Goal: Information Seeking & Learning: Compare options

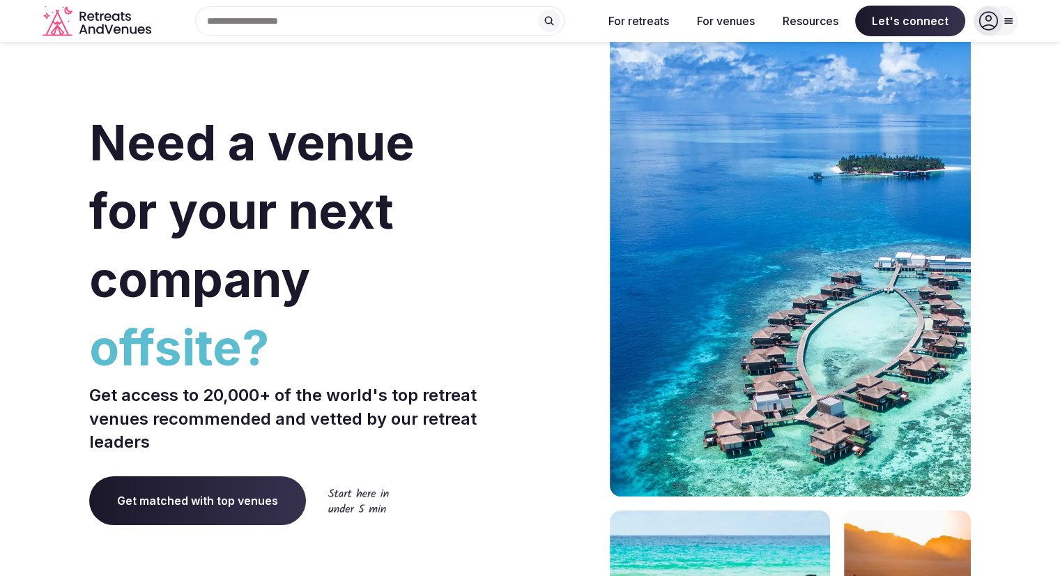
click at [1011, 22] on icon at bounding box center [1008, 20] width 11 height 11
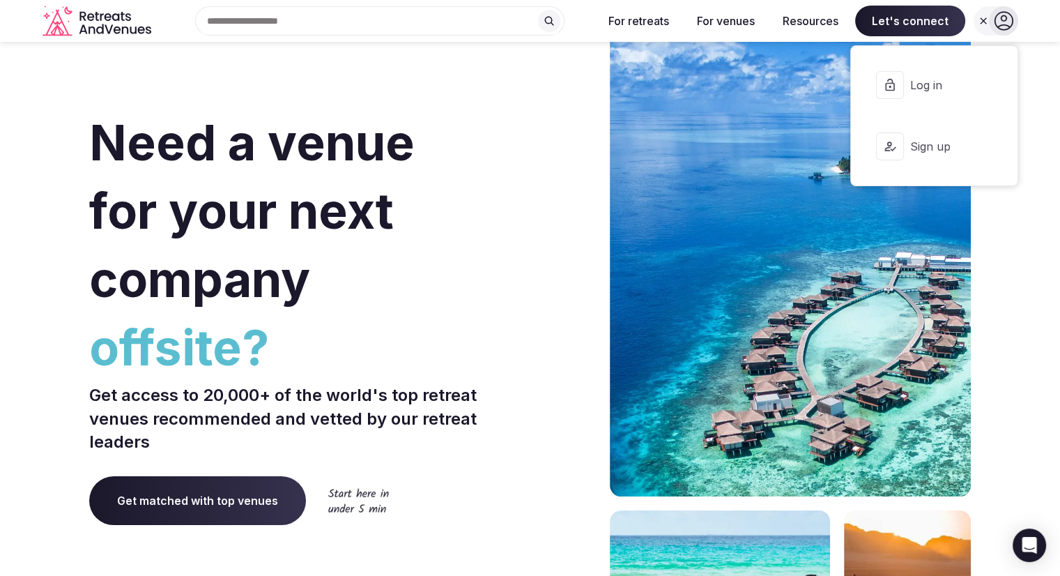
click at [912, 84] on span "Log in" at bounding box center [943, 84] width 67 height 15
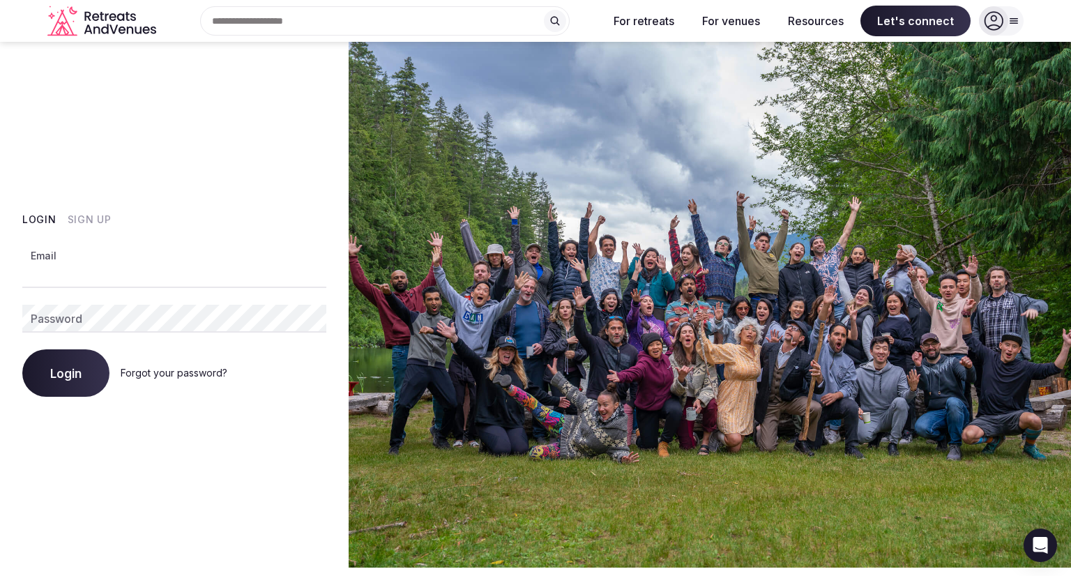
click at [160, 284] on input "Email" at bounding box center [174, 274] width 304 height 28
type input "**********"
click at [22, 349] on button "Login" at bounding box center [65, 372] width 87 height 47
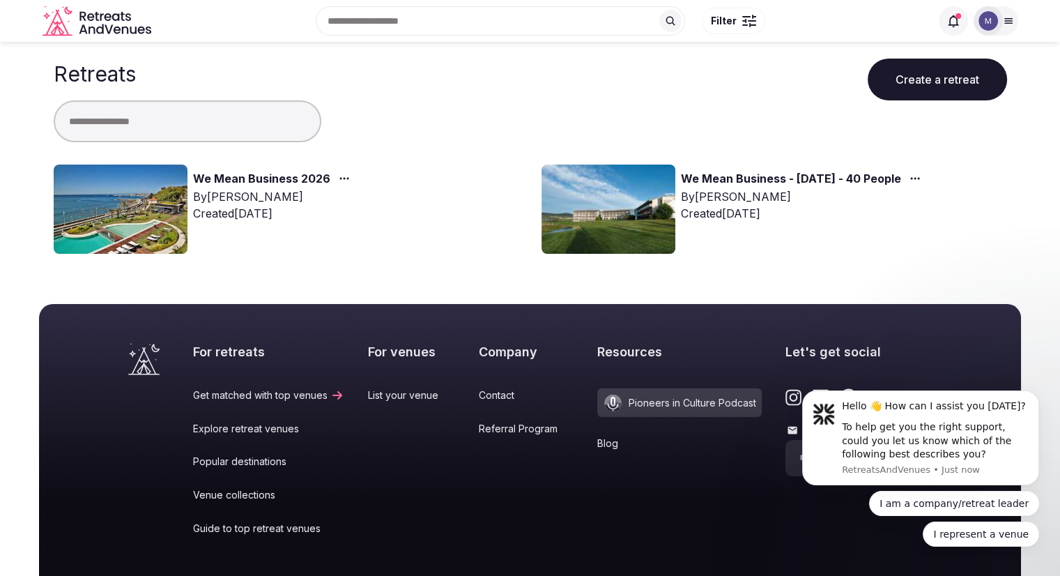
click at [284, 174] on link "We Mean Business 2026" at bounding box center [261, 179] width 137 height 18
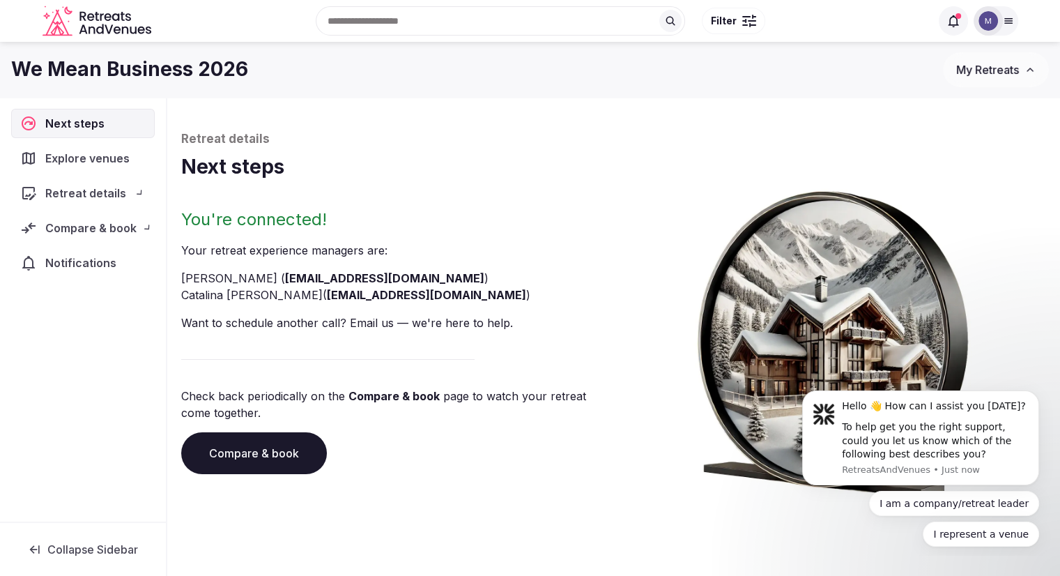
click at [284, 178] on h1 "Next steps" at bounding box center [613, 166] width 865 height 27
click at [75, 156] on span "Explore venues" at bounding box center [90, 158] width 90 height 17
click at [101, 162] on span "Explore venues" at bounding box center [90, 158] width 90 height 17
click at [92, 154] on span "Explore venues" at bounding box center [90, 158] width 90 height 17
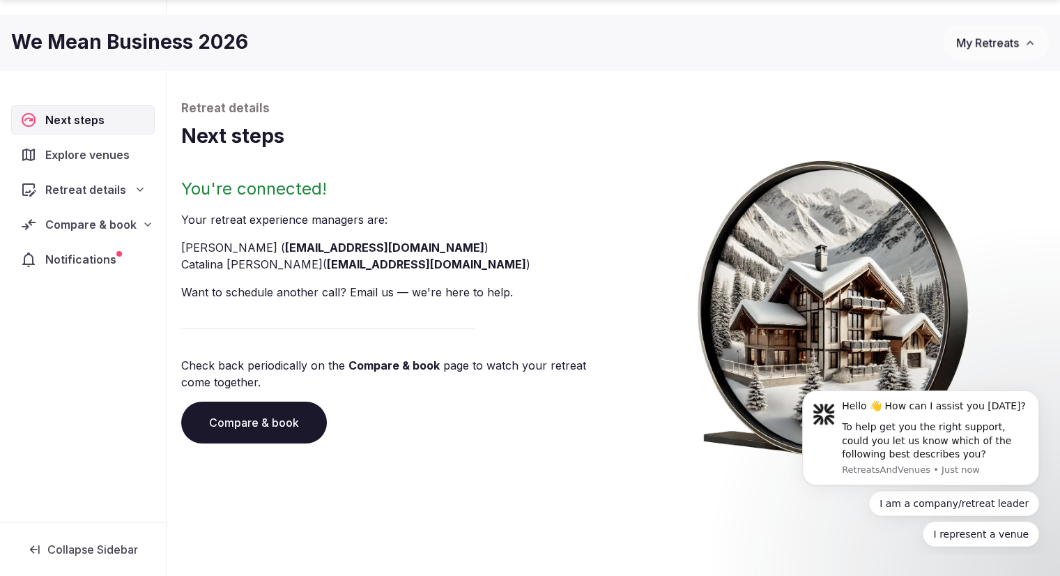
scroll to position [47, 0]
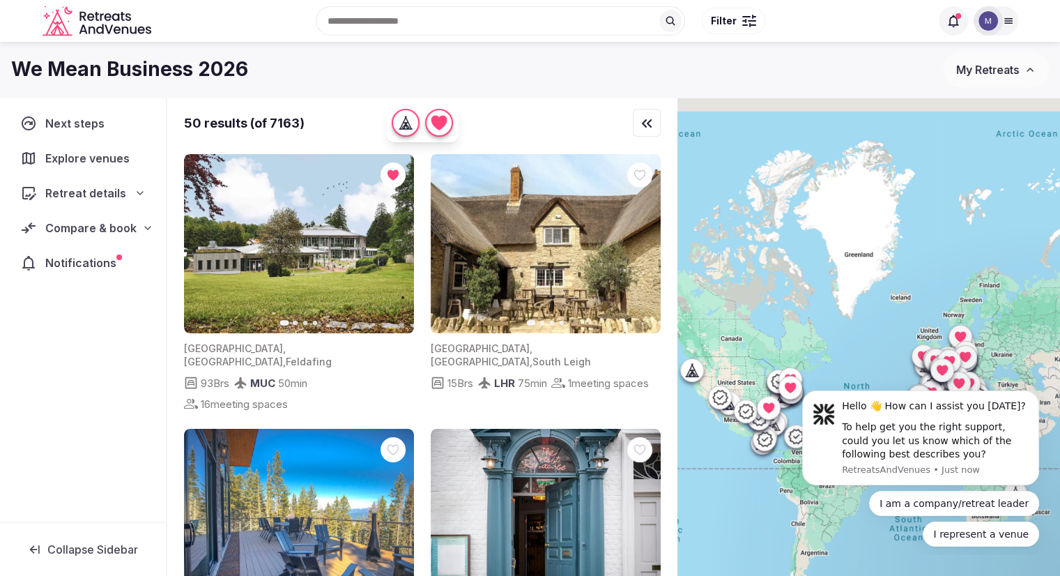
click at [40, 224] on div "Compare & book" at bounding box center [78, 228] width 116 height 17
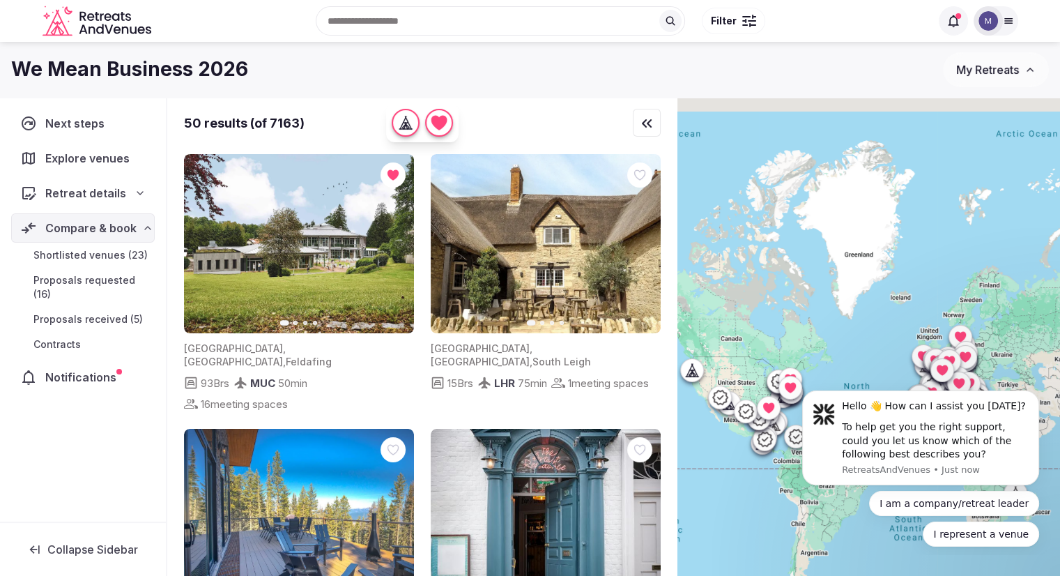
click at [59, 252] on span "Shortlisted venues (23)" at bounding box center [90, 255] width 114 height 14
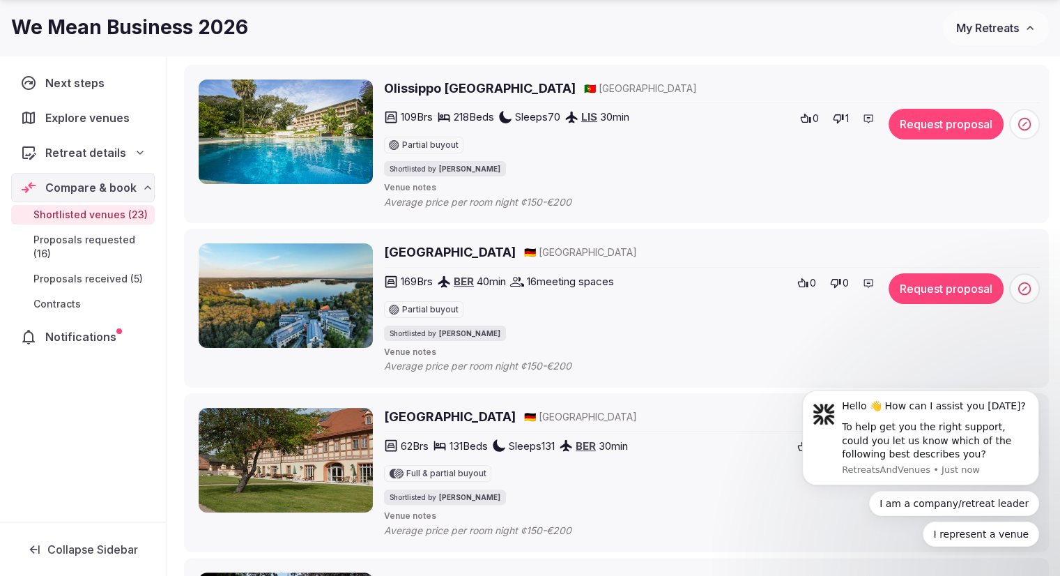
scroll to position [209, 0]
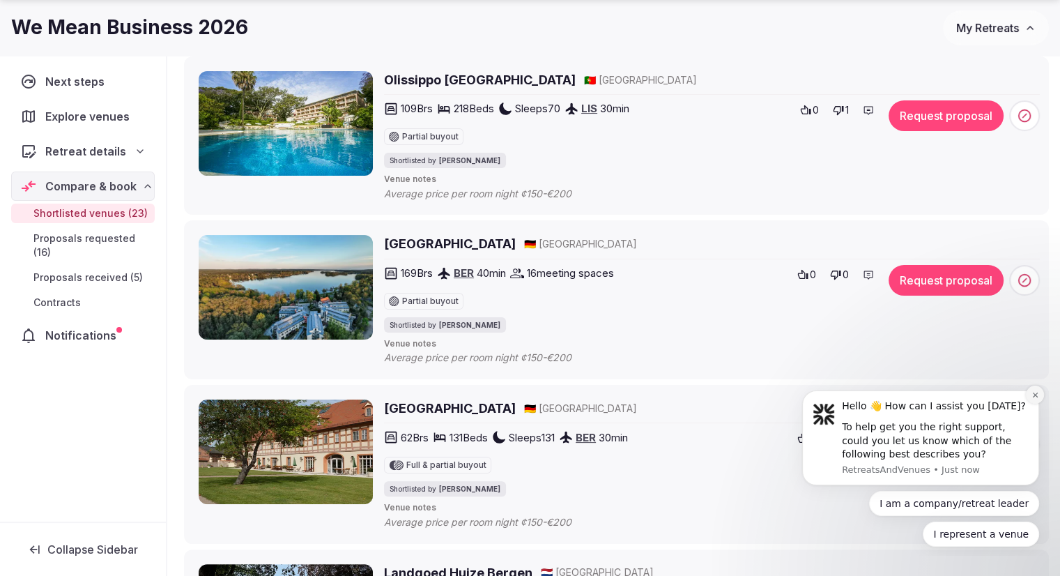
click at [1041, 398] on button "Dismiss notification" at bounding box center [1035, 394] width 18 height 18
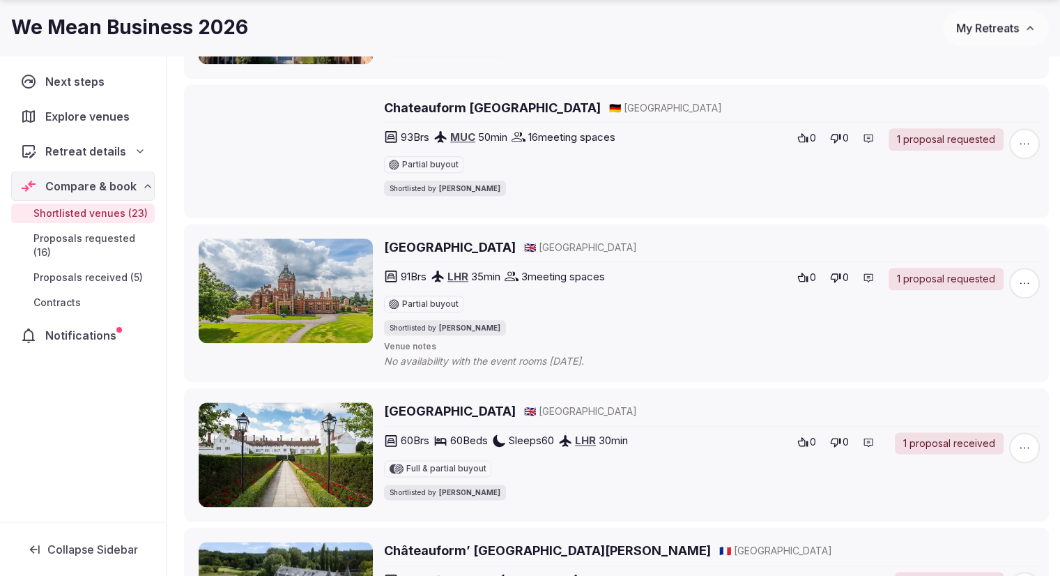
scroll to position [1673, 0]
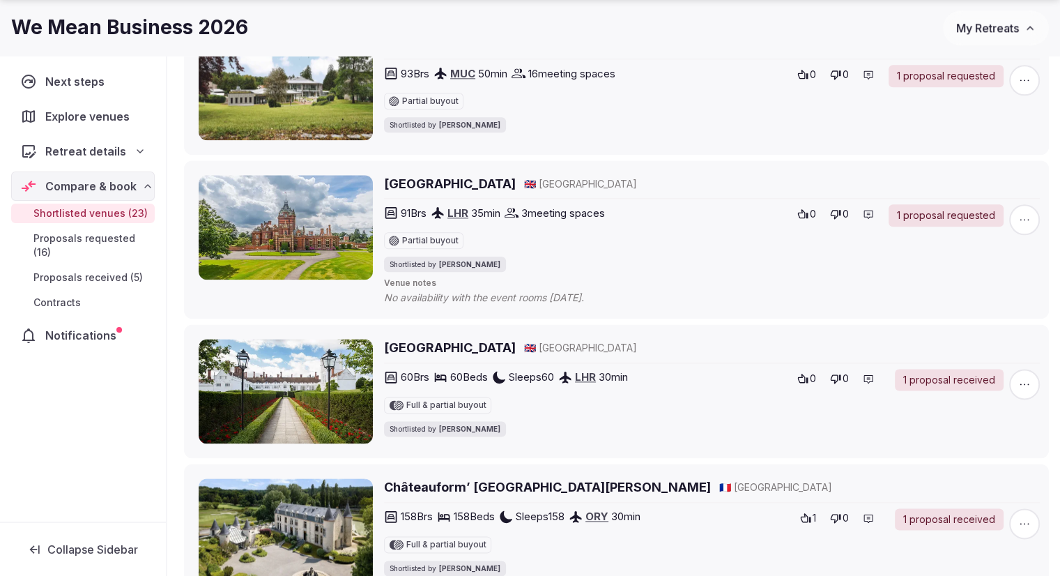
click at [111, 270] on span "Proposals received (5)" at bounding box center [87, 277] width 109 height 14
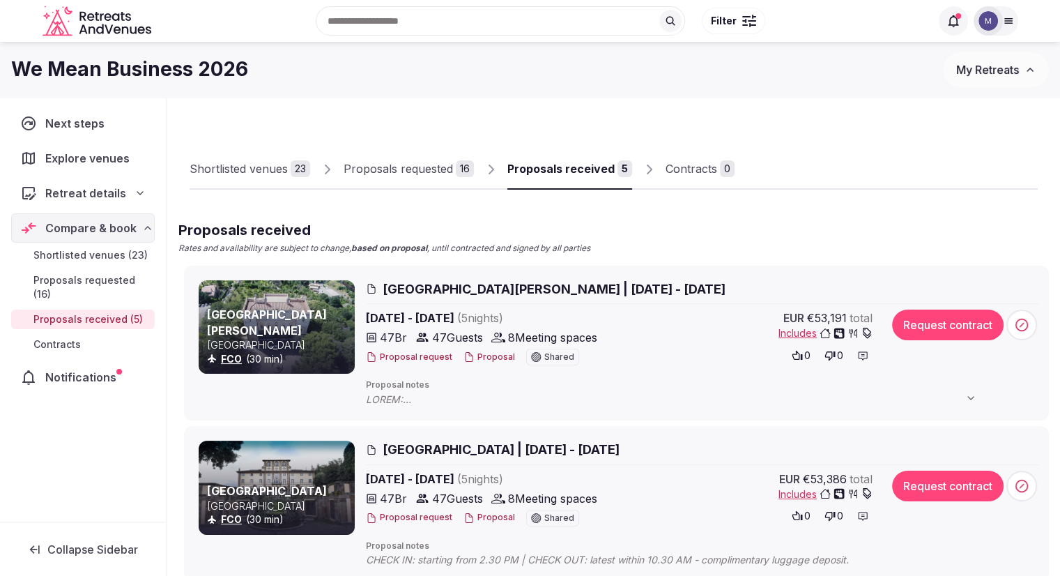
click at [75, 259] on span "Shortlisted venues (23)" at bounding box center [90, 255] width 114 height 14
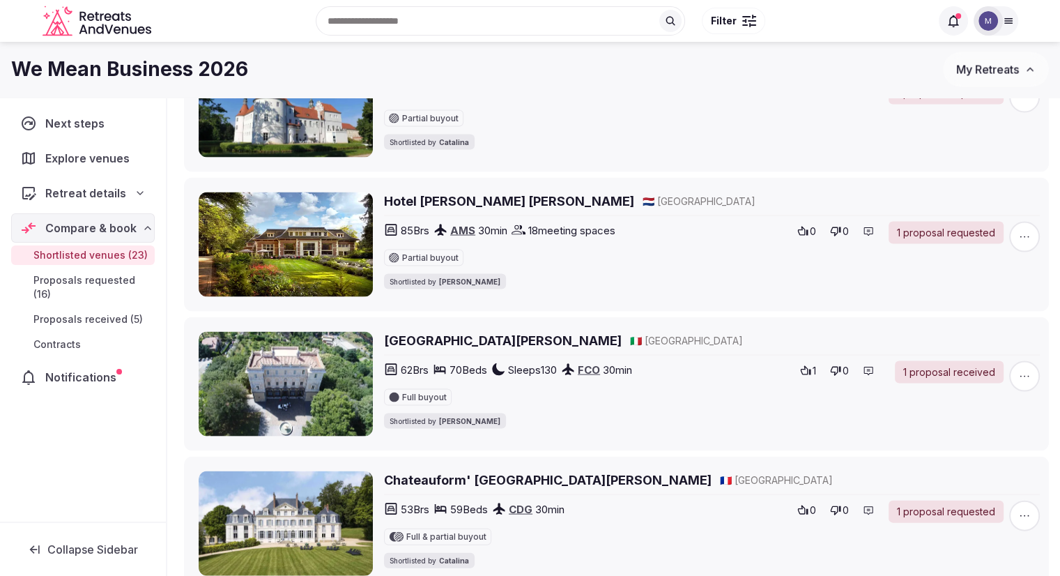
scroll to position [2804, 0]
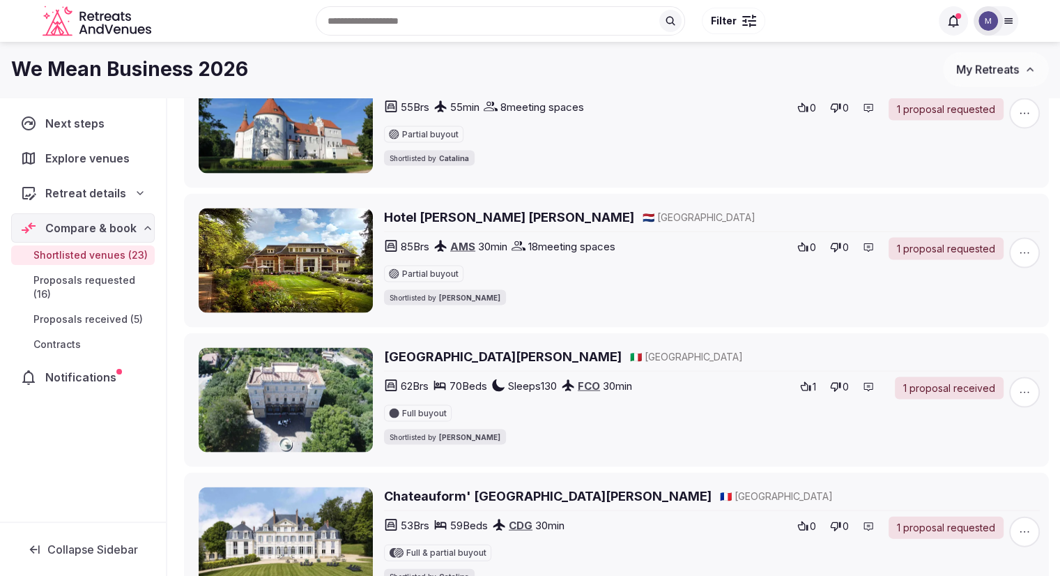
click at [101, 312] on span "Proposals received (5)" at bounding box center [87, 319] width 109 height 14
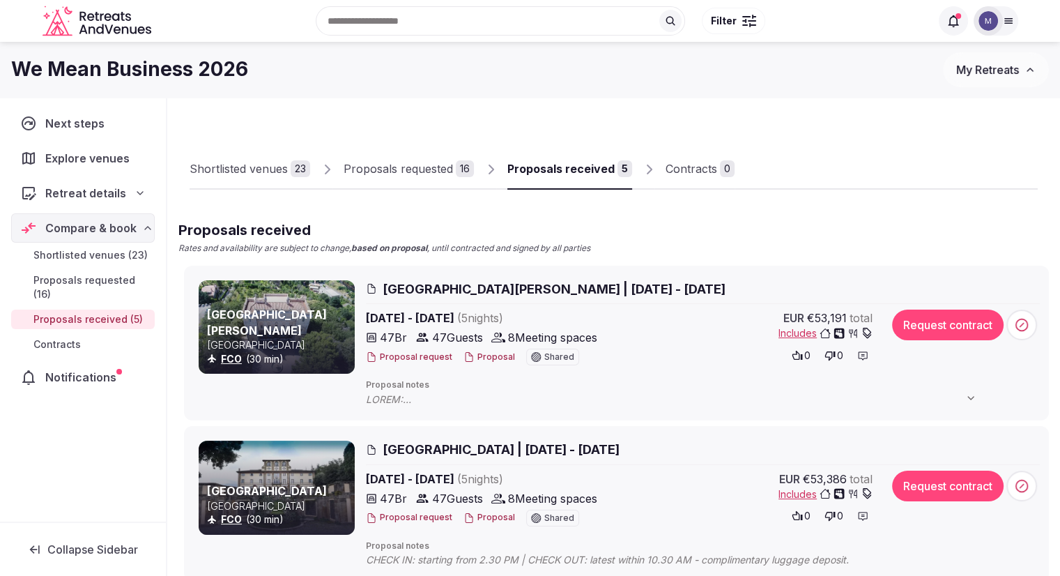
click at [108, 274] on span "Proposals requested (16)" at bounding box center [91, 287] width 116 height 28
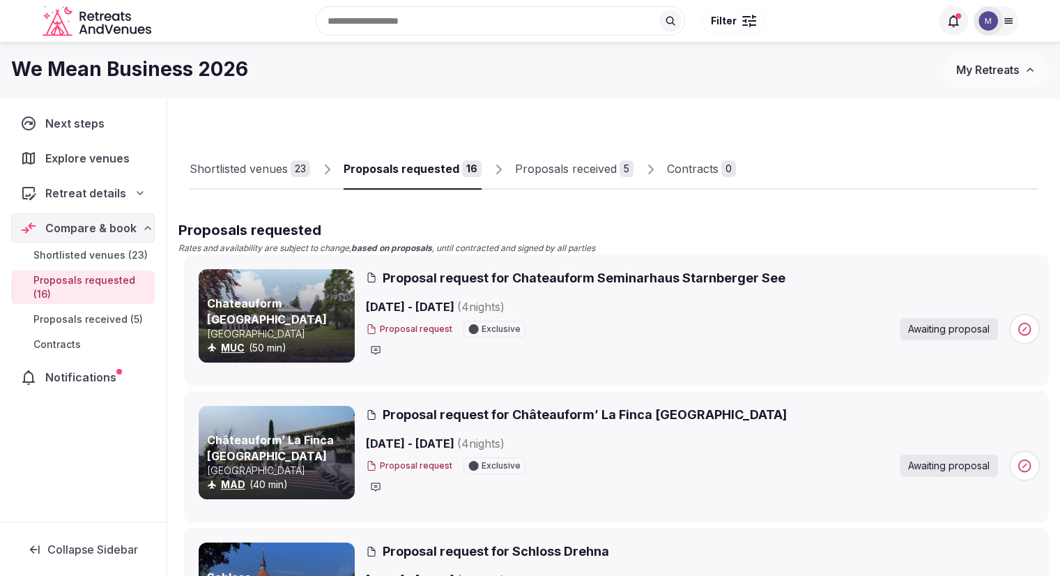
click at [98, 312] on span "Proposals received (5)" at bounding box center [87, 319] width 109 height 14
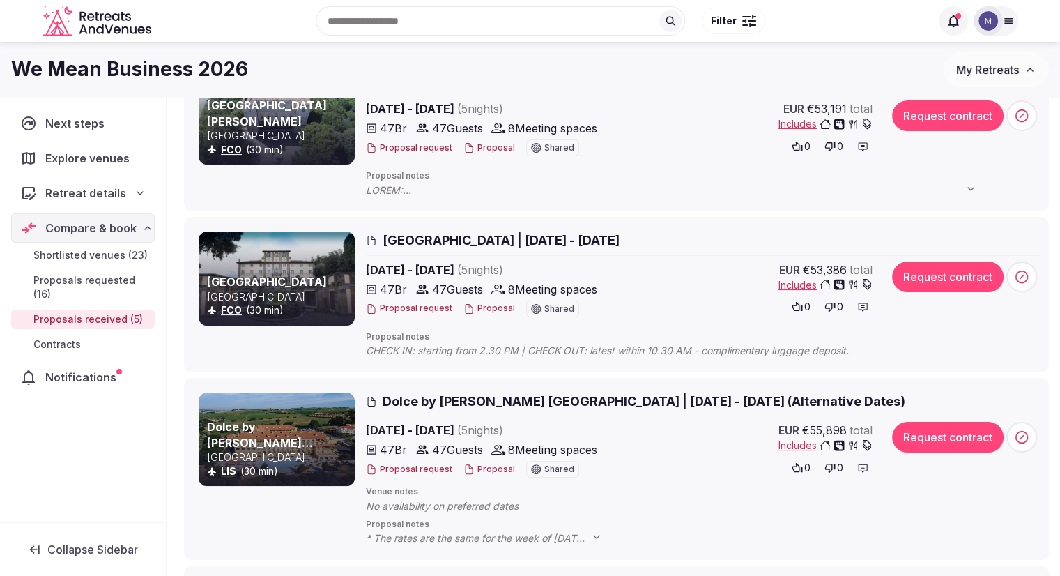
scroll to position [139, 0]
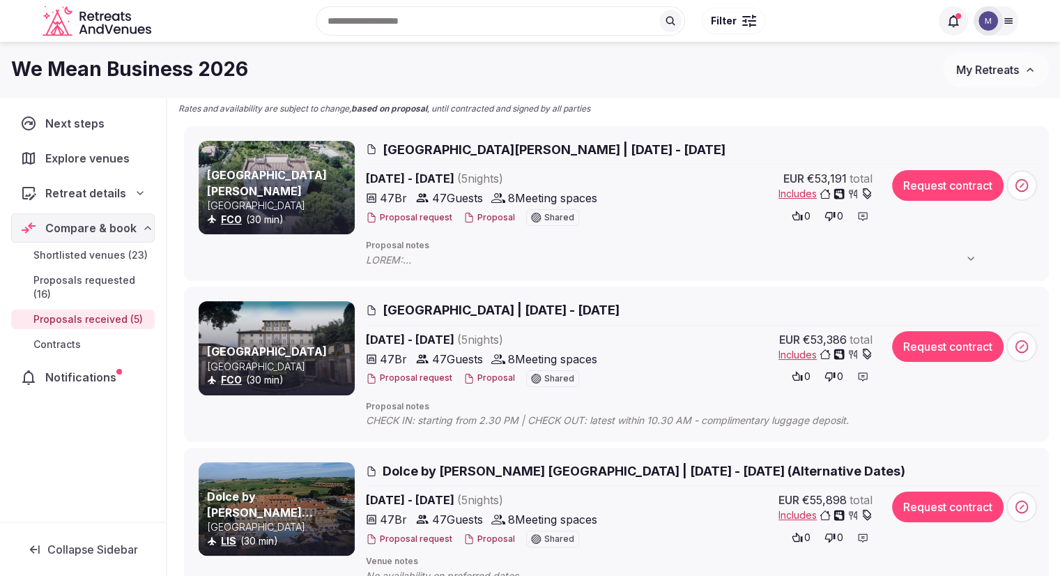
click at [388, 263] on span at bounding box center [678, 260] width 624 height 14
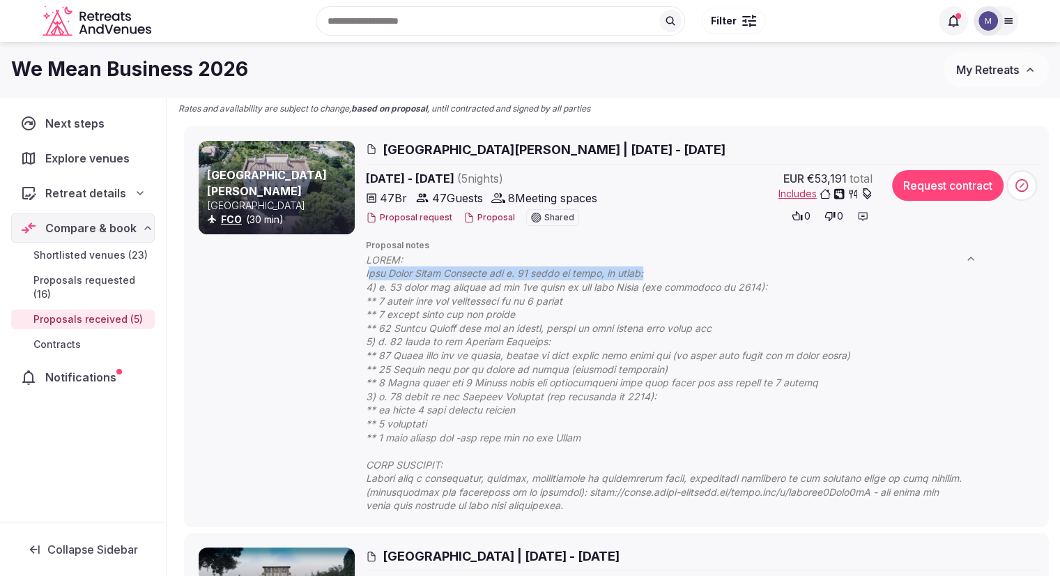
drag, startPoint x: 372, startPoint y: 277, endPoint x: 659, endPoint y: 271, distance: 287.2
click at [659, 271] on span at bounding box center [678, 382] width 624 height 259
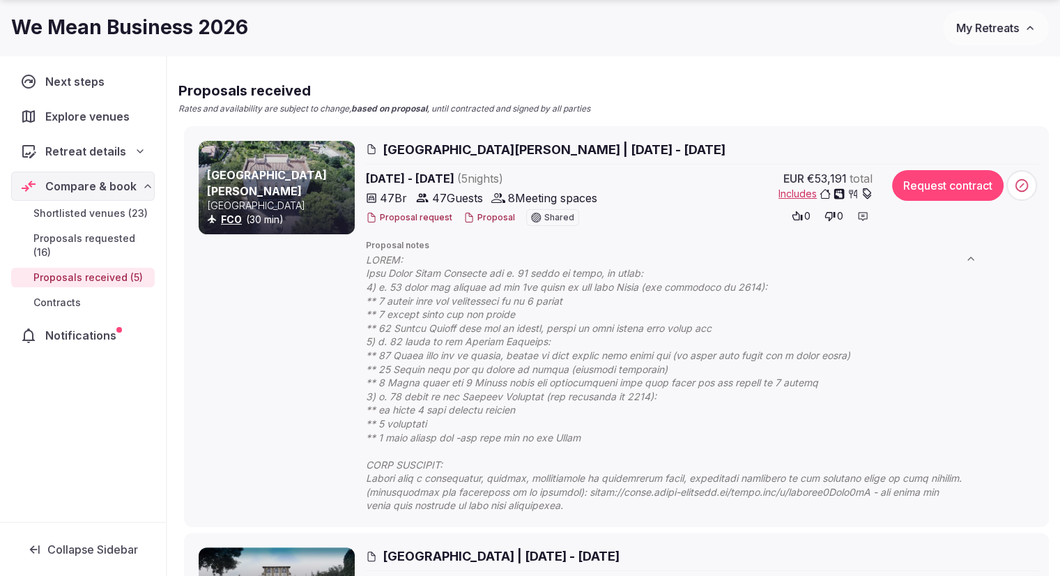
click at [101, 243] on span "Proposals requested (16)" at bounding box center [91, 245] width 116 height 28
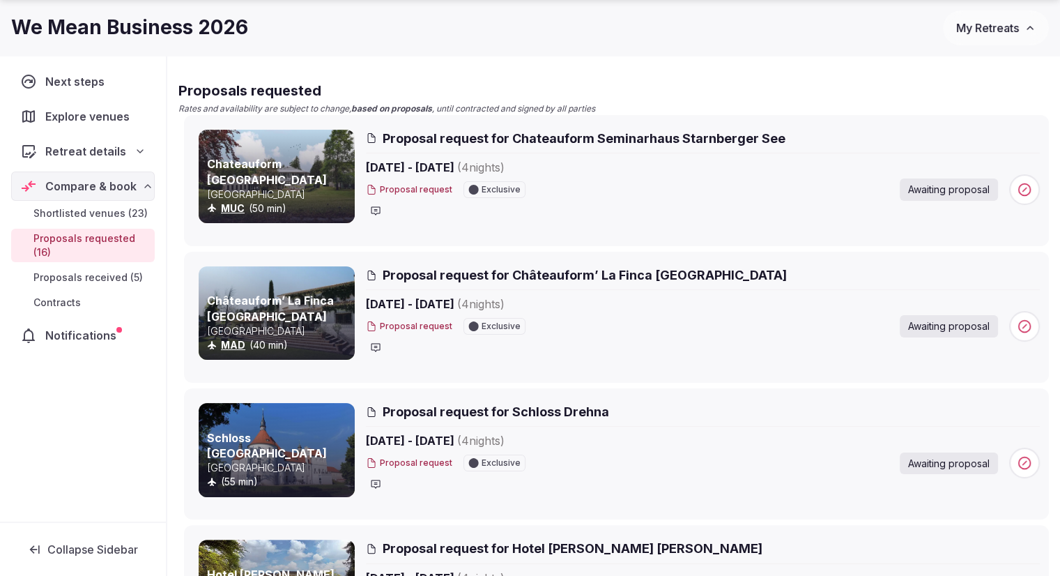
click at [92, 217] on span "Shortlisted venues (23)" at bounding box center [90, 213] width 114 height 14
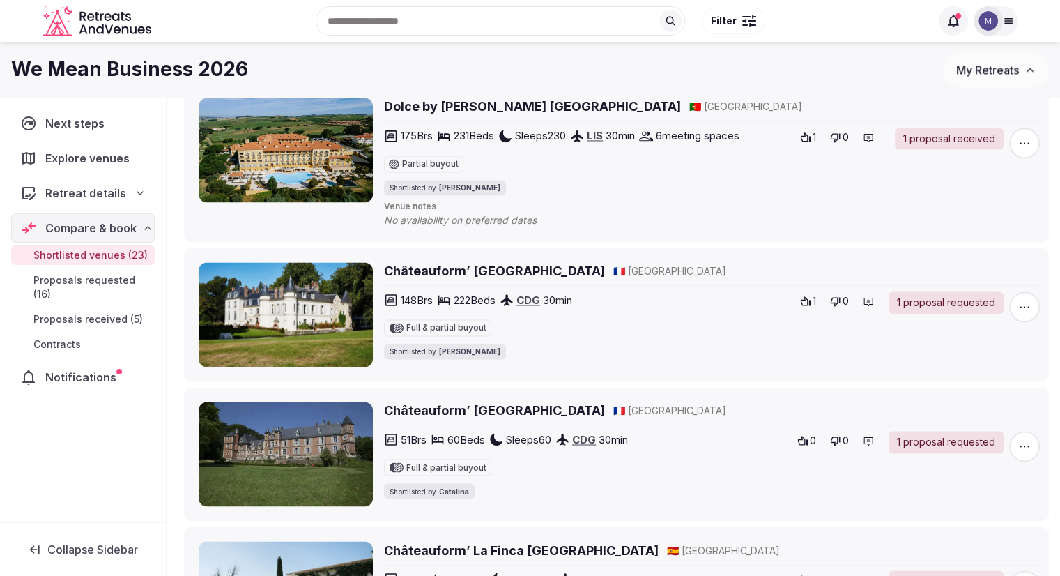
scroll to position [2161, 0]
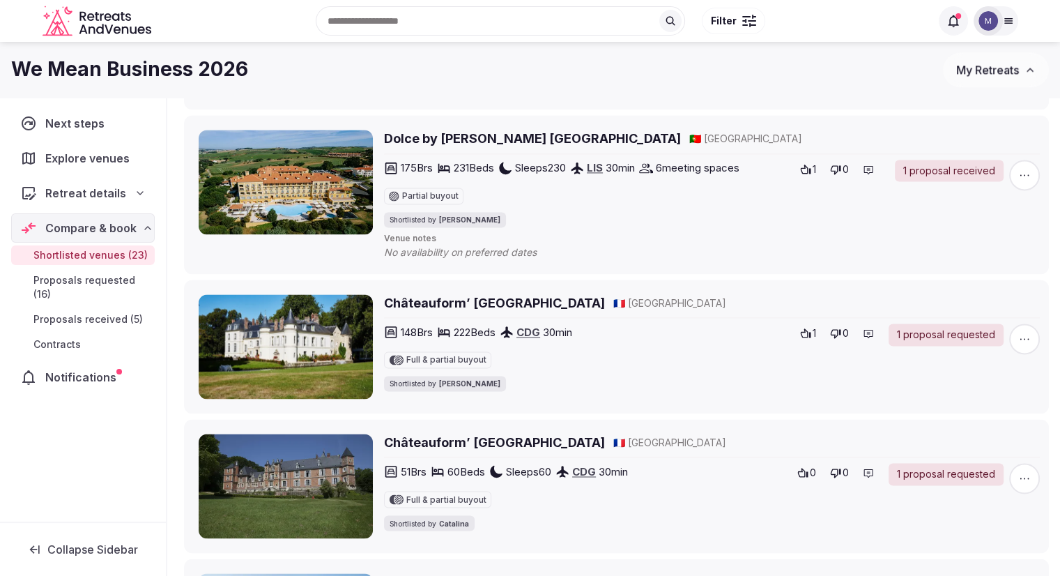
click at [109, 312] on span "Proposals received (5)" at bounding box center [87, 319] width 109 height 14
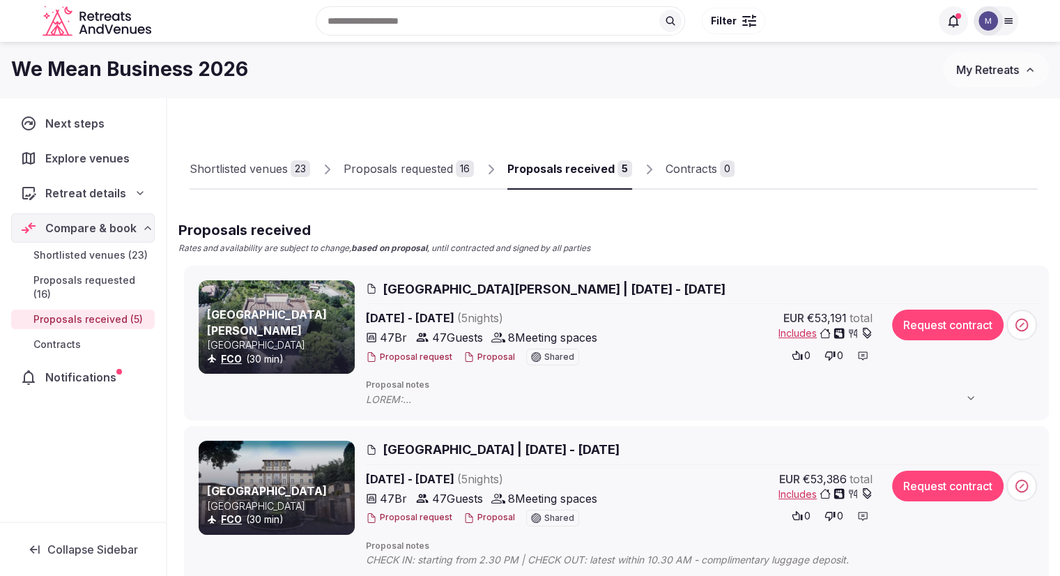
click at [100, 278] on span "Proposals requested (16)" at bounding box center [91, 287] width 116 height 28
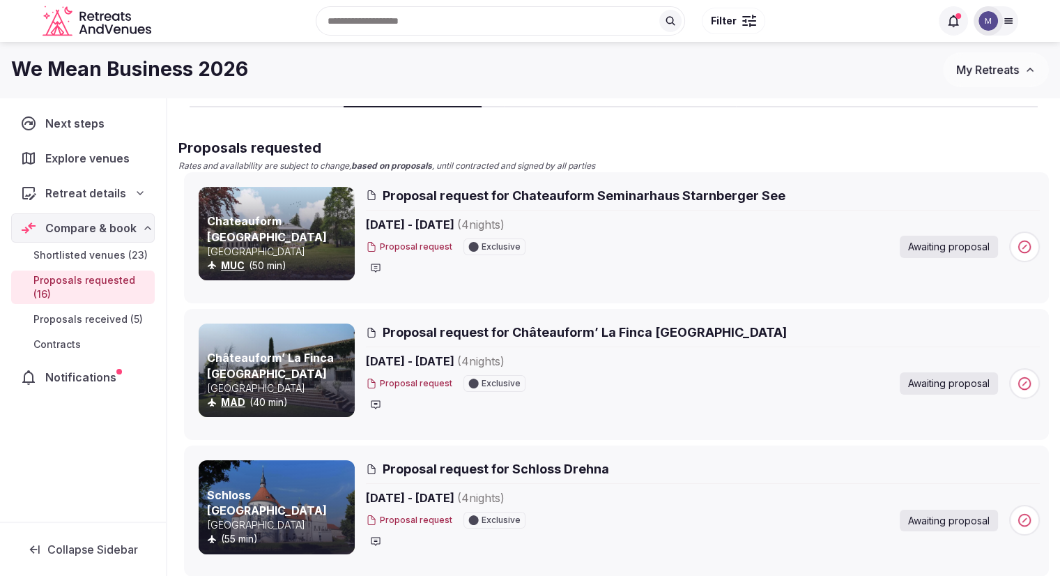
scroll to position [70, 0]
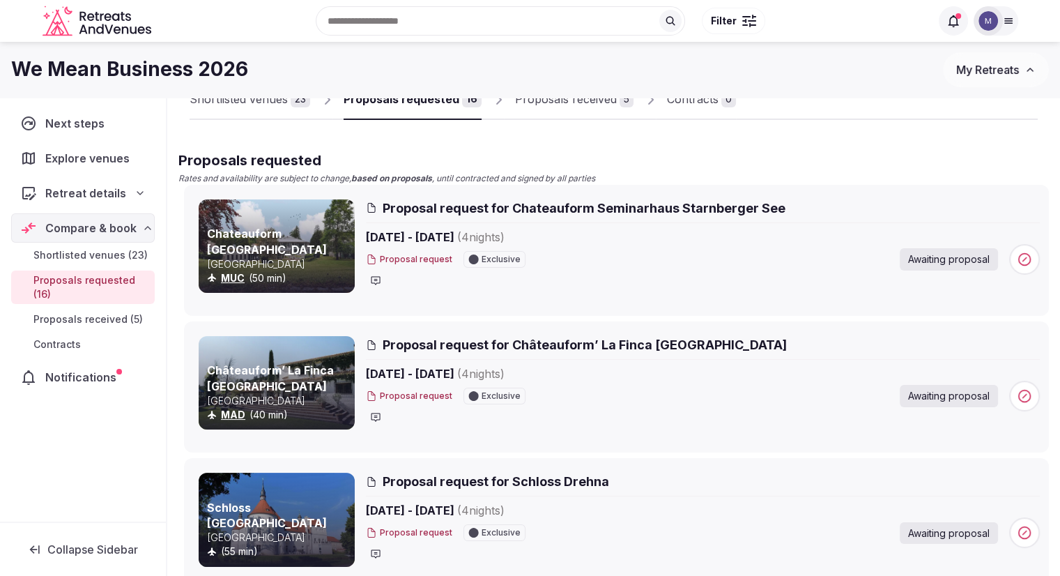
drag, startPoint x: 405, startPoint y: 217, endPoint x: 486, endPoint y: 145, distance: 108.1
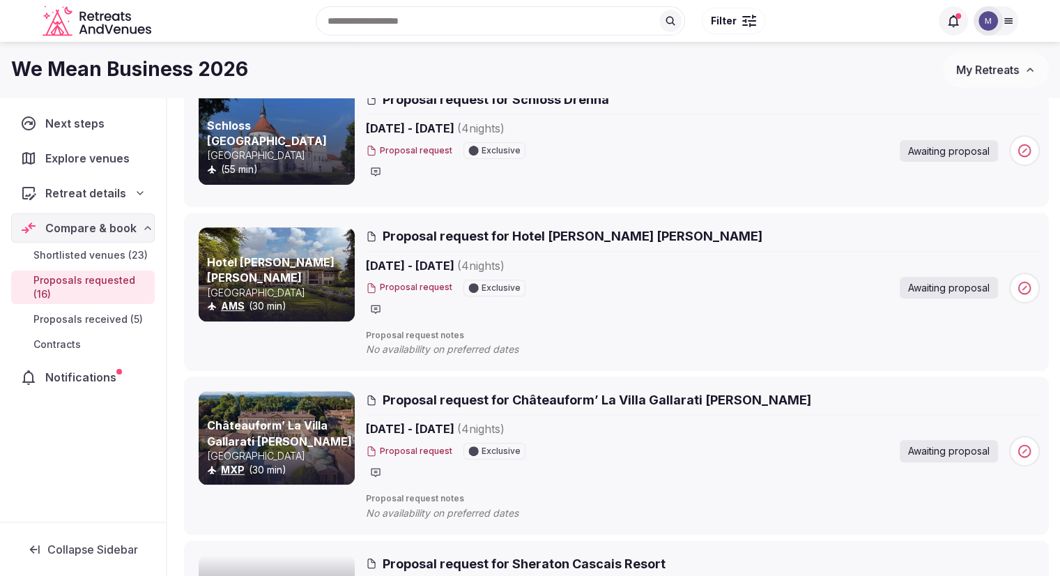
scroll to position [0, 0]
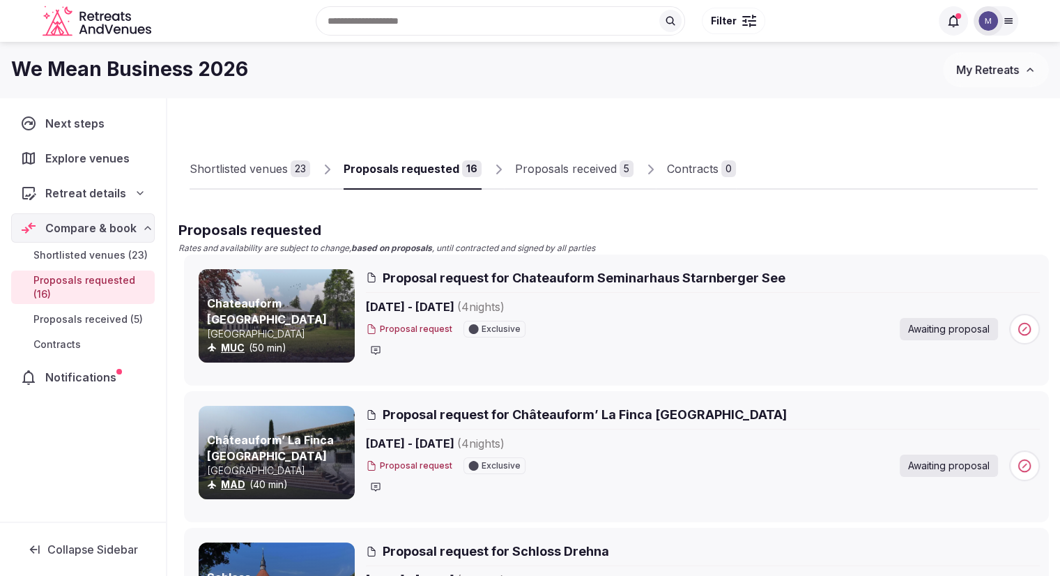
click at [241, 174] on div "Shortlisted venues" at bounding box center [239, 168] width 98 height 17
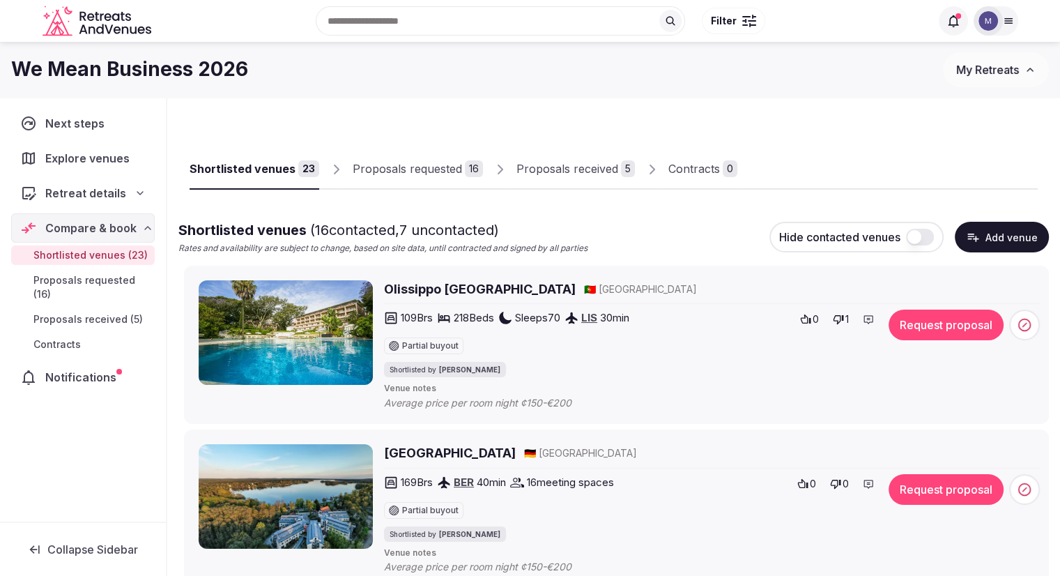
click at [415, 167] on div "Proposals requested" at bounding box center [407, 168] width 109 height 17
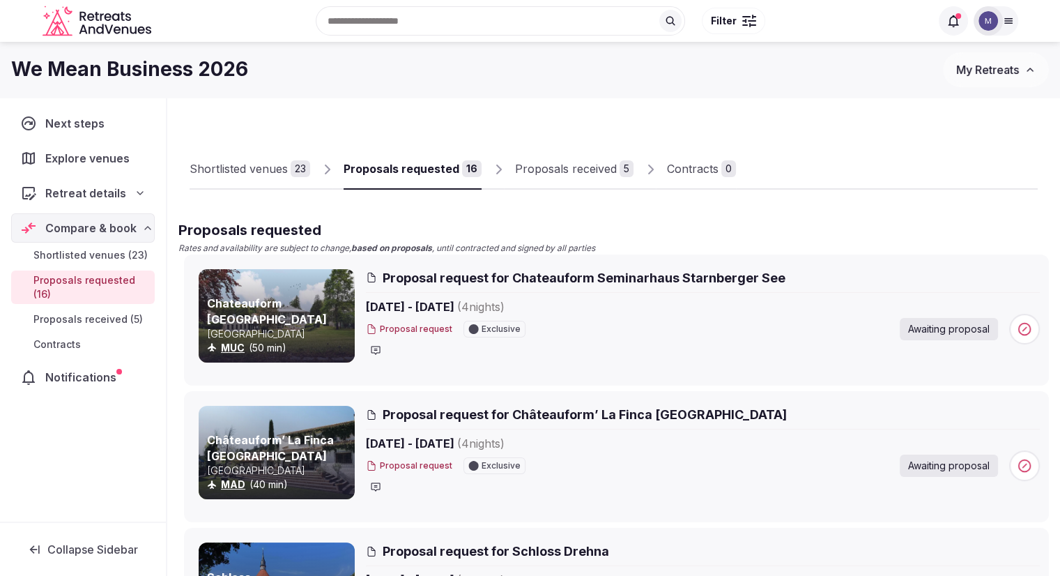
click at [580, 164] on div "Proposals received" at bounding box center [566, 168] width 102 height 17
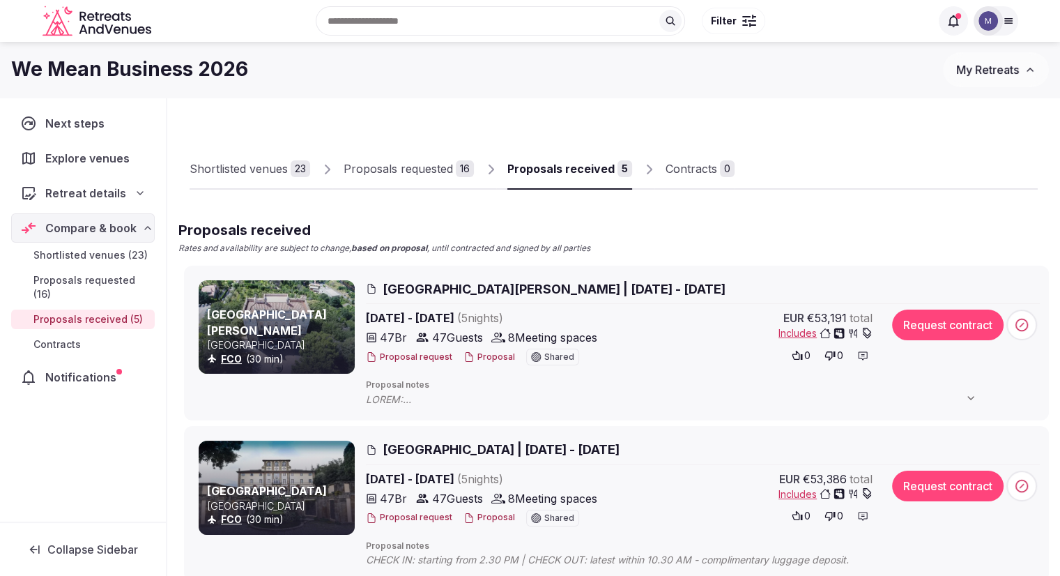
click at [371, 164] on div "Proposals requested" at bounding box center [398, 168] width 109 height 17
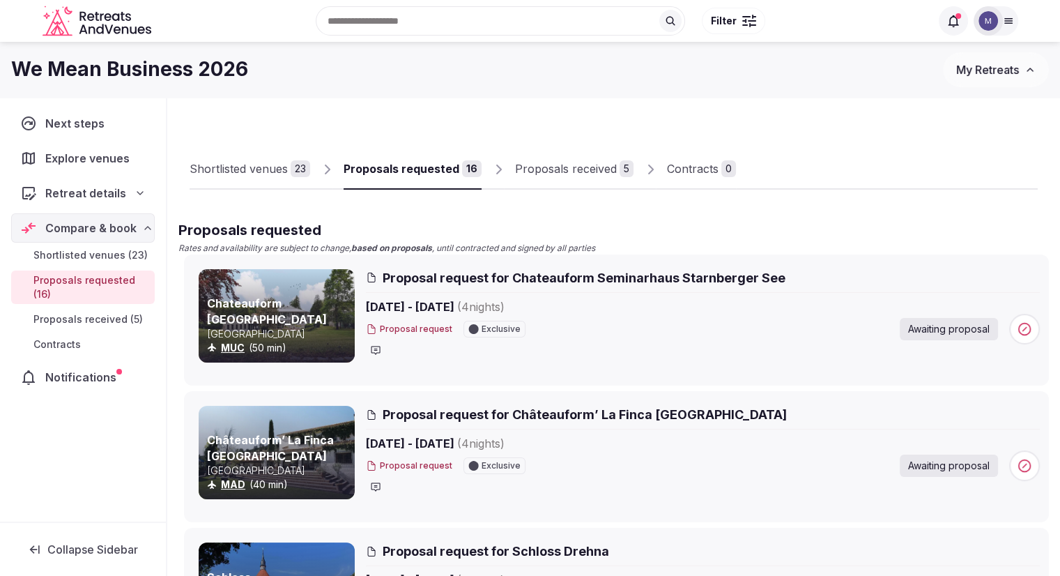
click at [259, 174] on div "Shortlisted venues" at bounding box center [239, 168] width 98 height 17
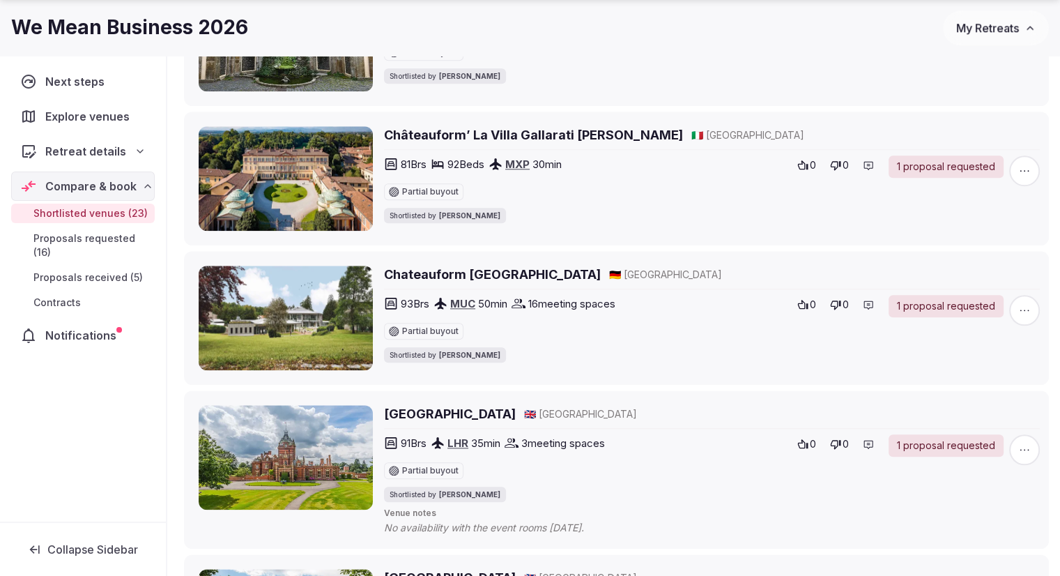
scroll to position [1464, 0]
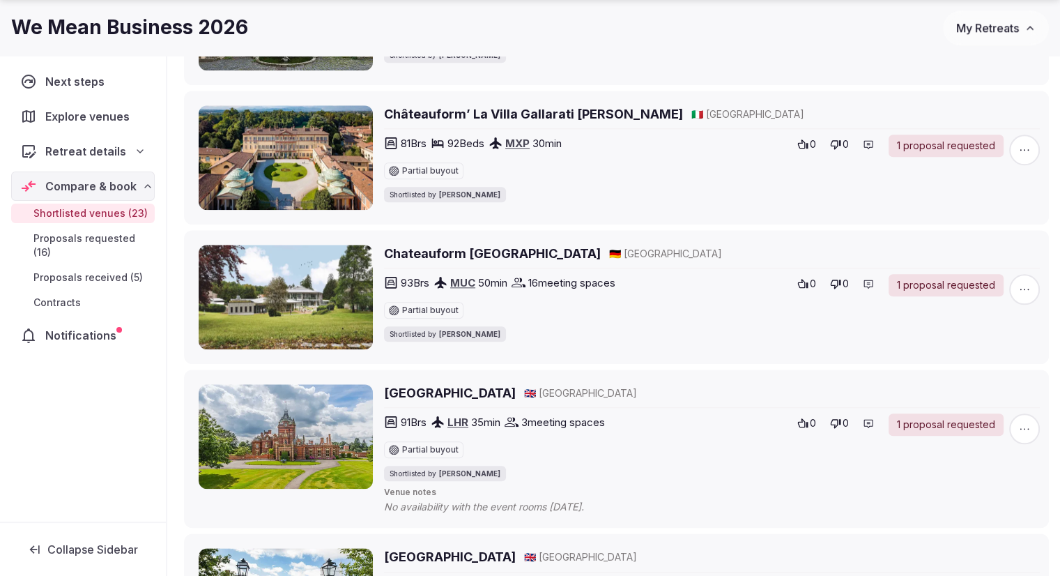
click at [89, 270] on span "Proposals received (5)" at bounding box center [87, 277] width 109 height 14
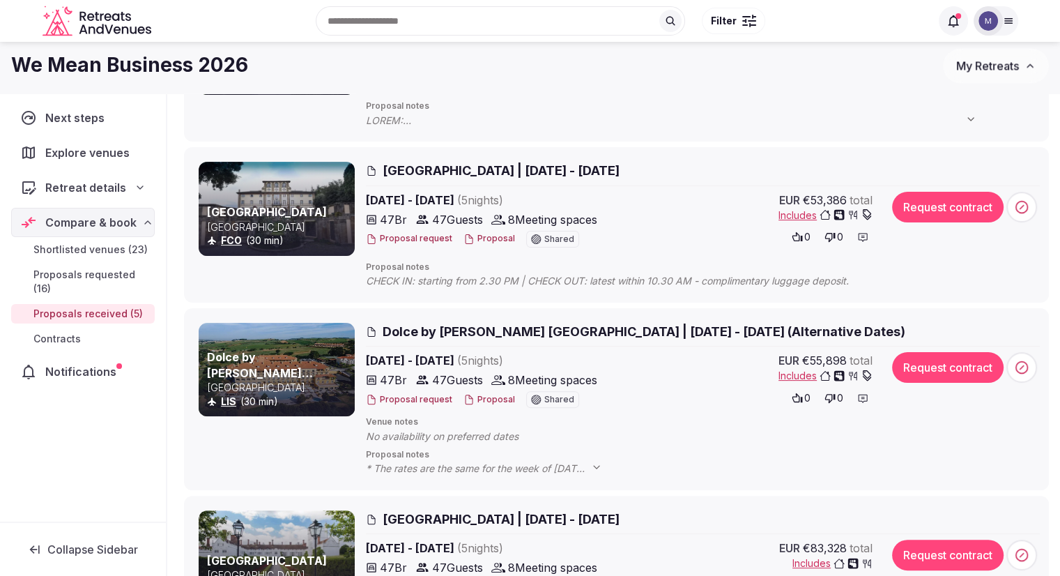
scroll to position [279, 0]
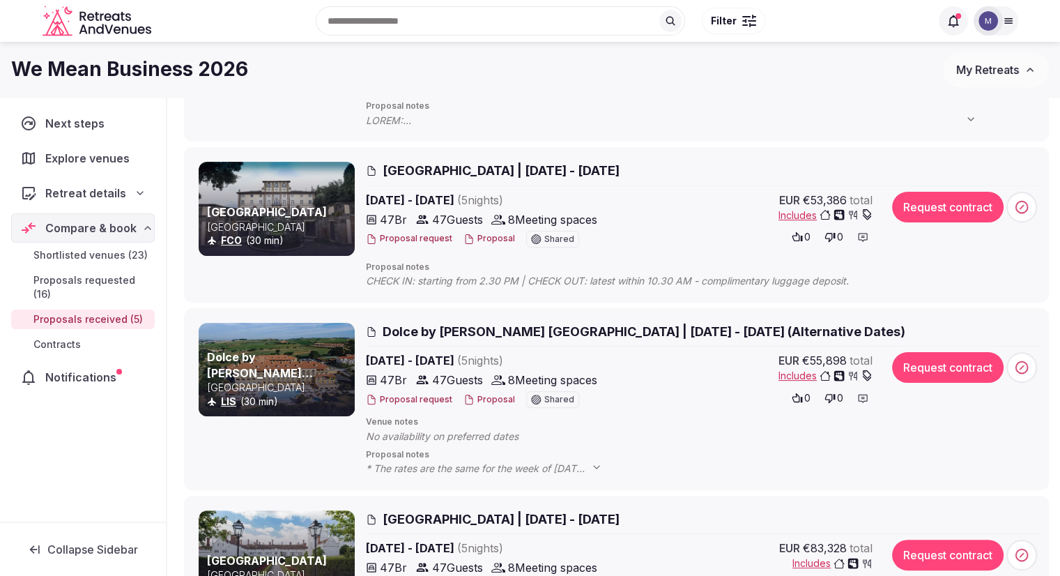
click at [594, 277] on div "Proposal notes CHECK IN: starting from 2.30 PM | CHECK OUT: latest within 10.30…" at bounding box center [703, 274] width 674 height 26
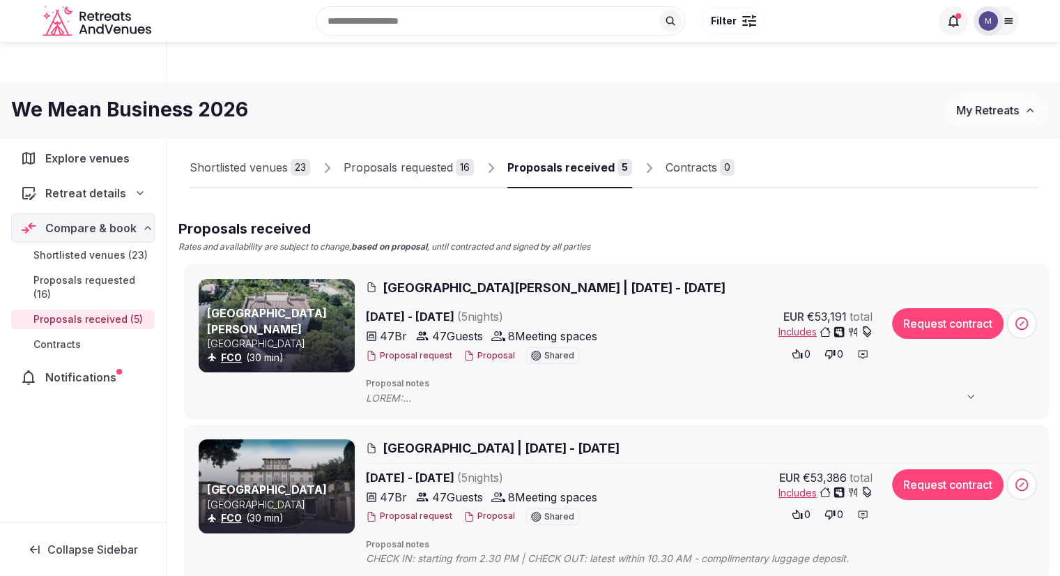
scroll to position [0, 0]
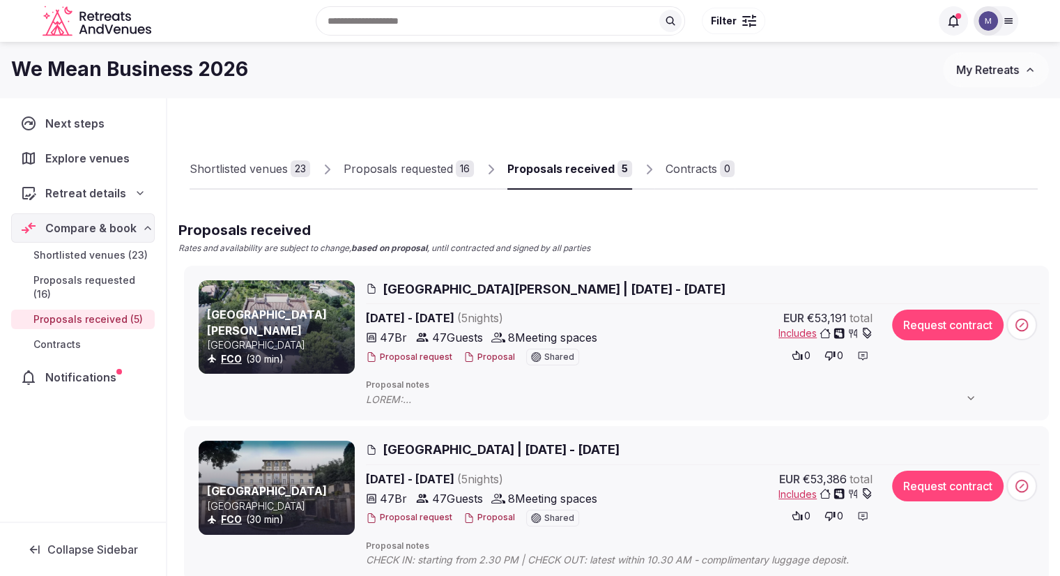
click at [630, 335] on div "EUR €53,191 total Includes" at bounding box center [747, 324] width 250 height 31
click at [462, 331] on span "47 Guests" at bounding box center [457, 337] width 51 height 17
click at [360, 164] on div "Proposals requested" at bounding box center [398, 168] width 109 height 17
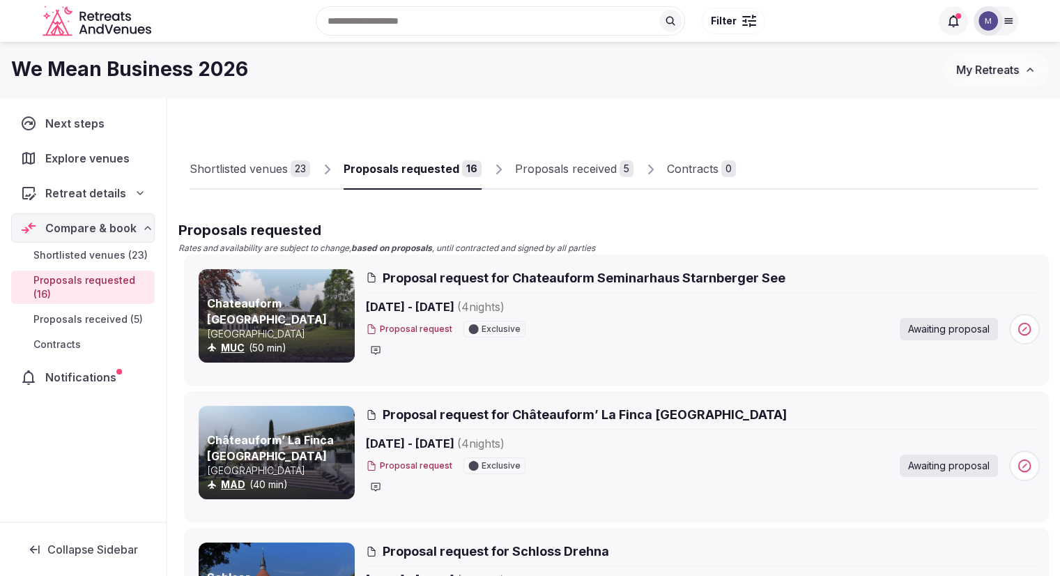
click at [273, 174] on div "Shortlisted venues" at bounding box center [239, 168] width 98 height 17
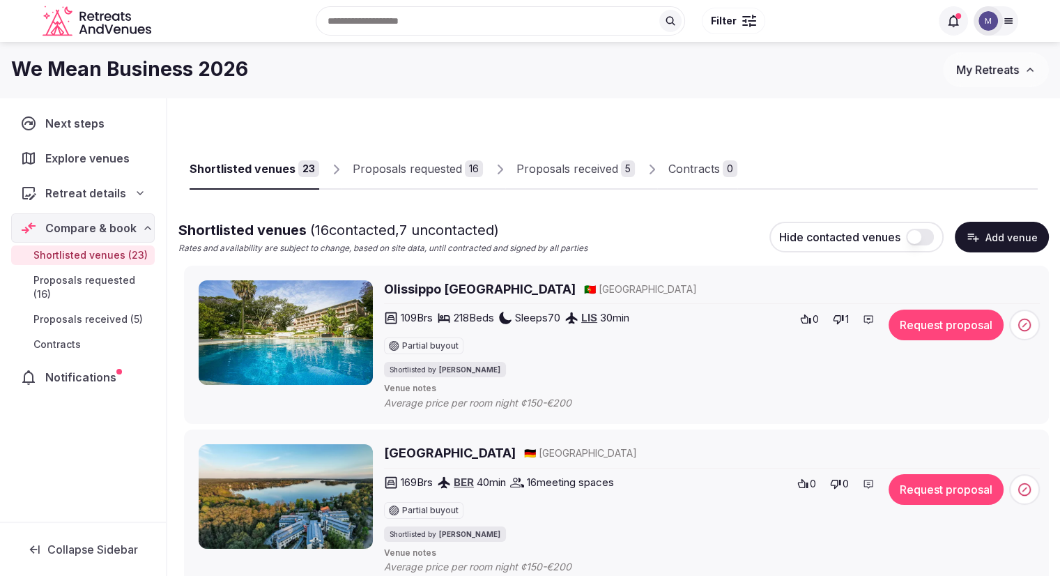
click at [406, 161] on div "Proposals requested" at bounding box center [407, 168] width 109 height 17
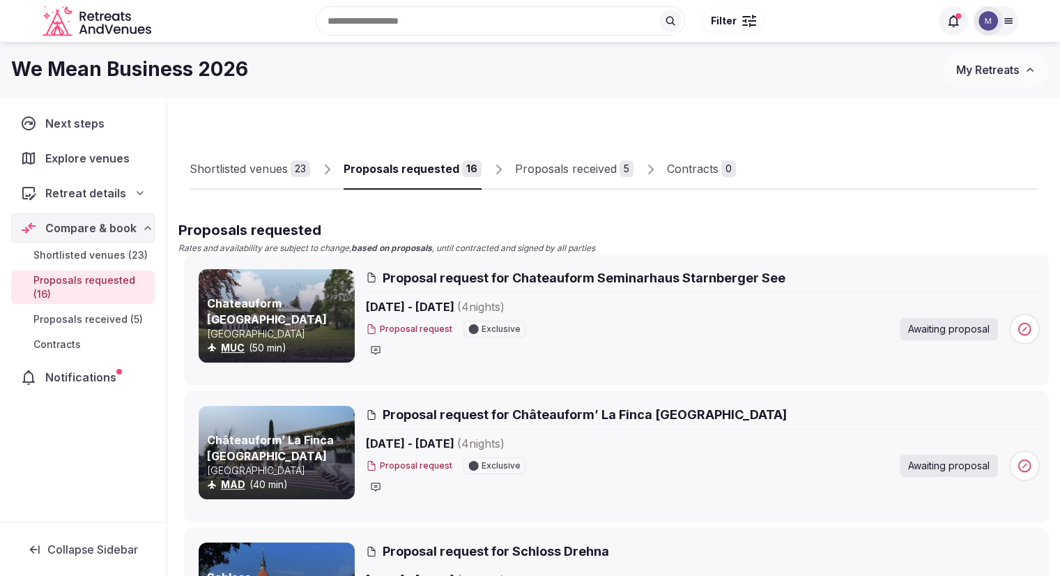
click at [565, 165] on div "Proposals received" at bounding box center [566, 168] width 102 height 17
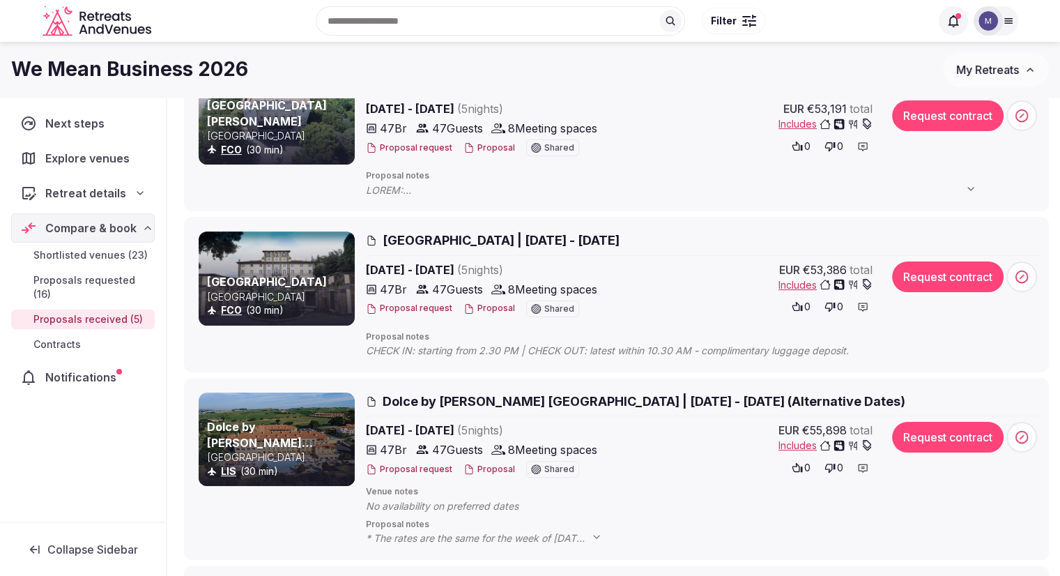
scroll to position [139, 0]
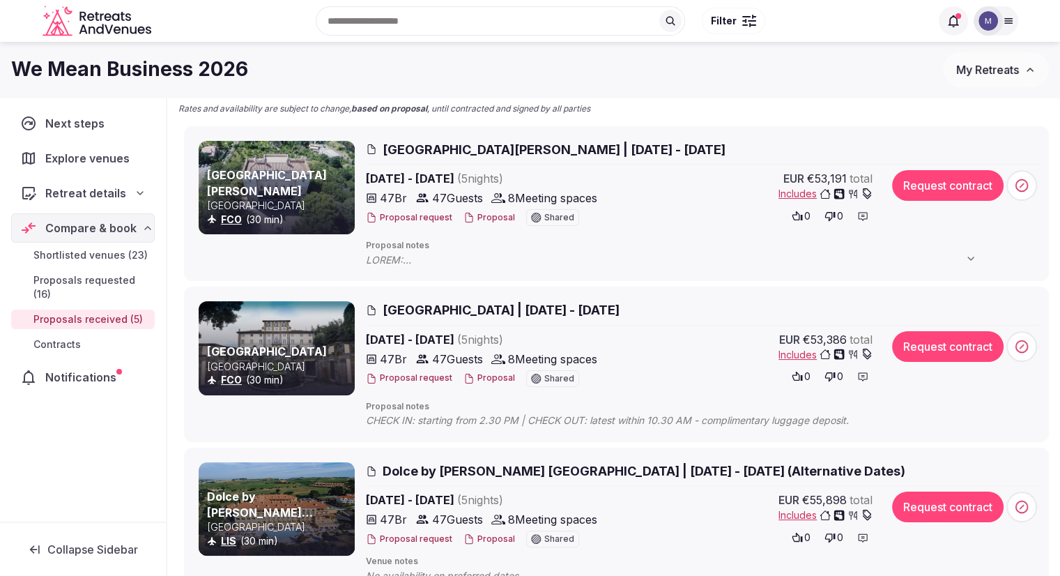
click at [86, 254] on span "Shortlisted venues (23)" at bounding box center [90, 255] width 114 height 14
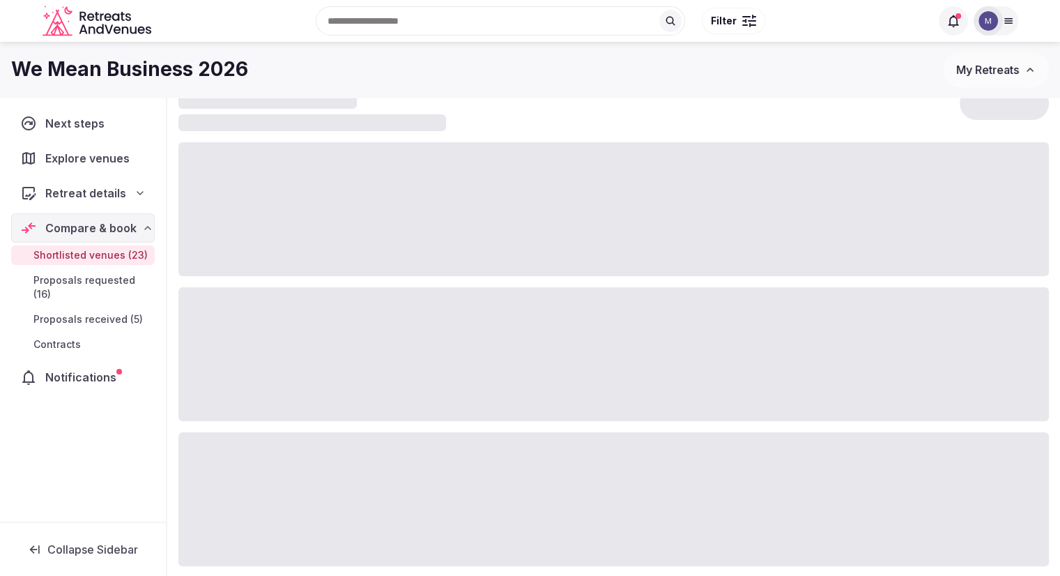
drag, startPoint x: 86, startPoint y: 254, endPoint x: 68, endPoint y: 254, distance: 18.8
click at [68, 254] on span "Shortlisted venues (23)" at bounding box center [90, 255] width 114 height 14
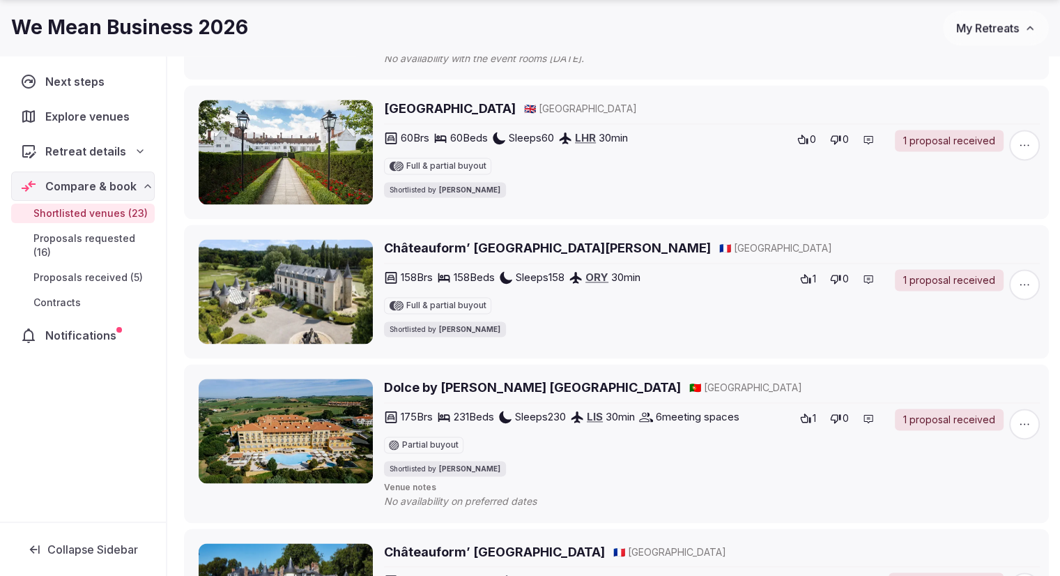
scroll to position [1951, 0]
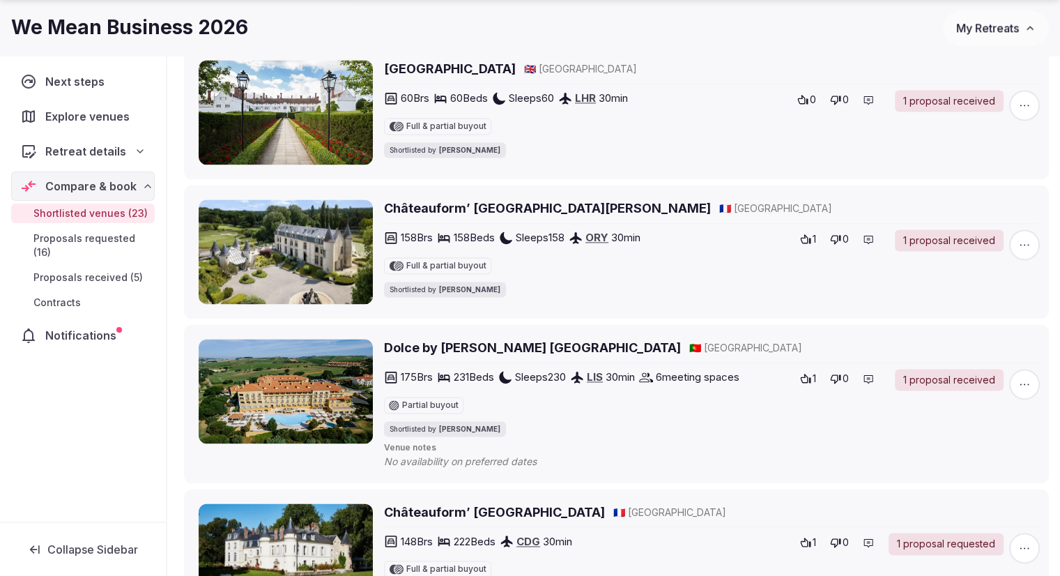
click at [477, 205] on h2 "Châteauform’ [GEOGRAPHIC_DATA][PERSON_NAME]" at bounding box center [547, 207] width 327 height 17
click at [951, 246] on div "1 proposal received" at bounding box center [949, 240] width 109 height 22
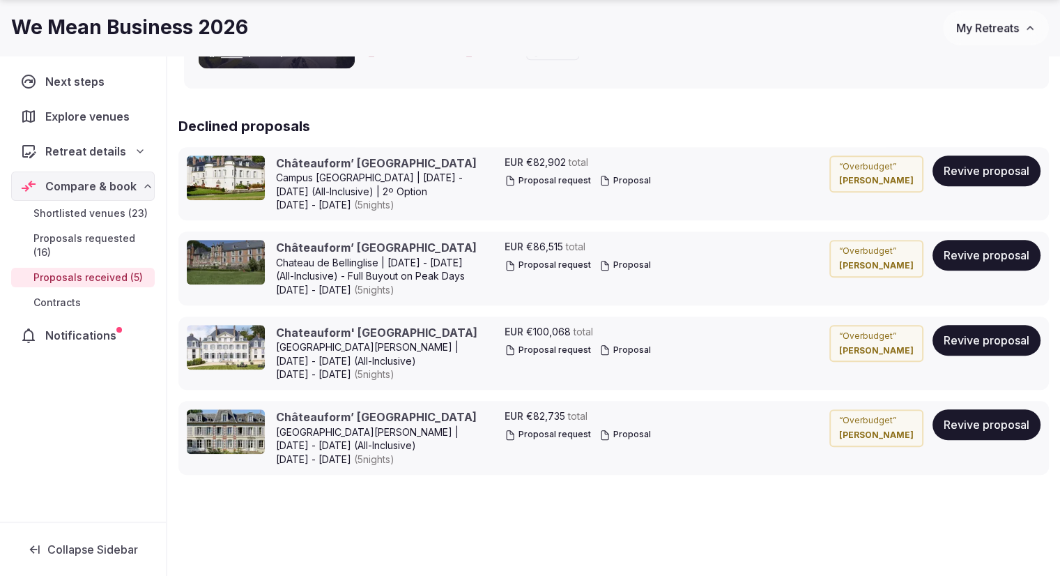
scroll to position [976, 0]
click at [93, 209] on span "Shortlisted venues (23)" at bounding box center [90, 213] width 114 height 14
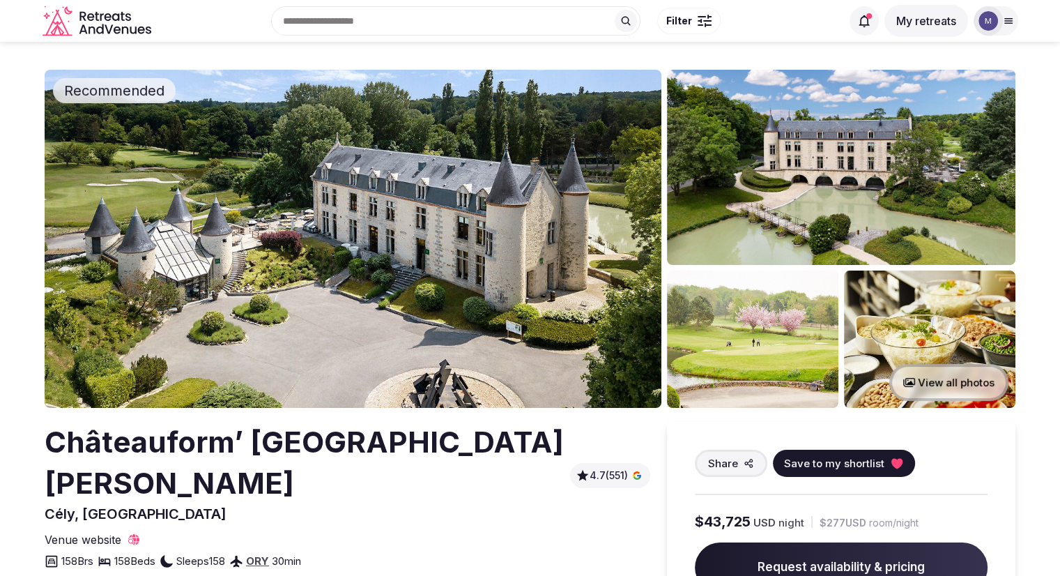
click at [772, 362] on img at bounding box center [752, 338] width 171 height 137
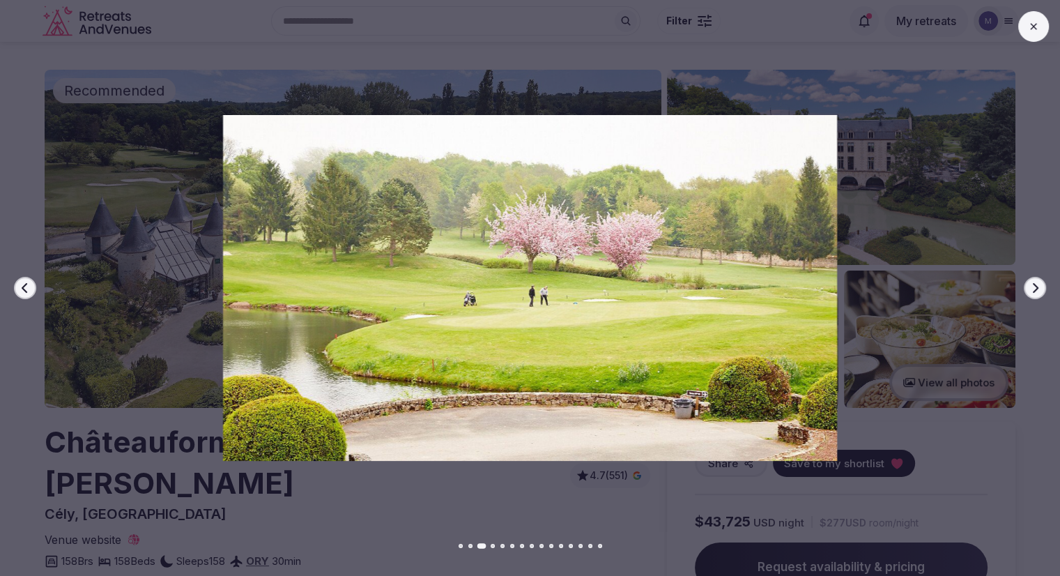
click at [1036, 279] on button "Next slide" at bounding box center [1035, 288] width 22 height 22
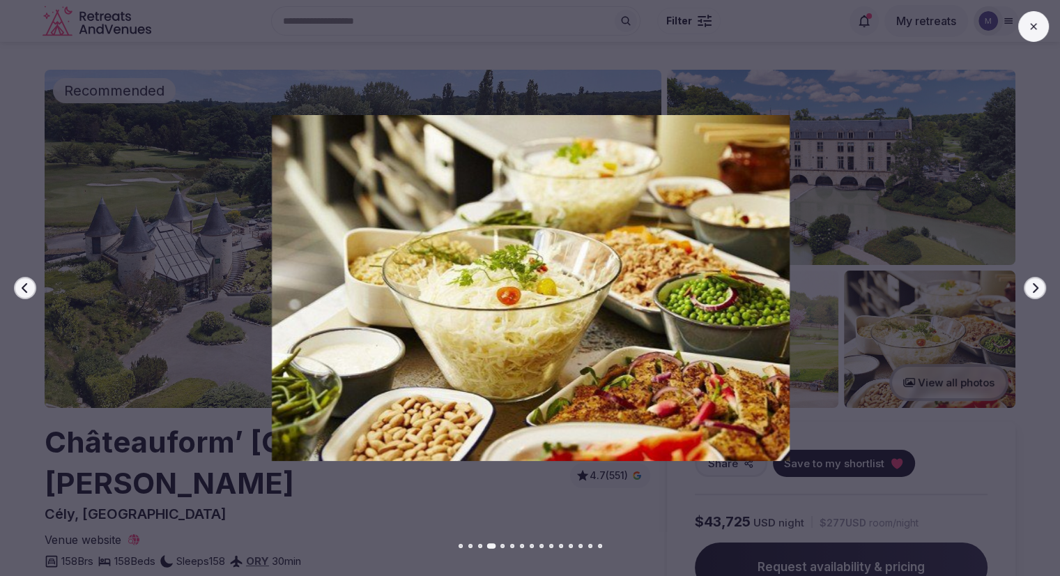
click at [1036, 279] on button "Next slide" at bounding box center [1035, 288] width 22 height 22
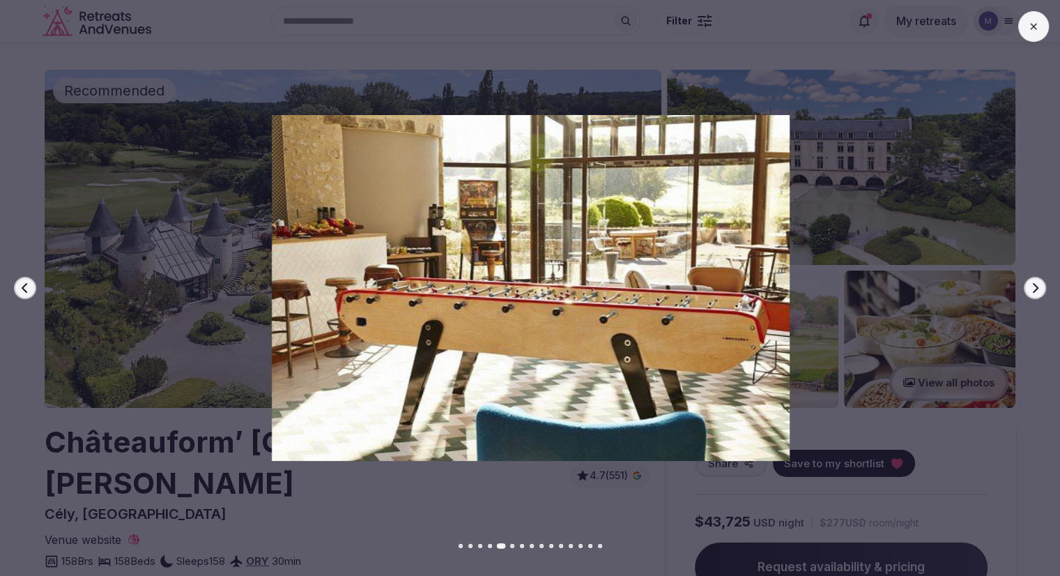
click at [1036, 279] on button "Next slide" at bounding box center [1035, 288] width 22 height 22
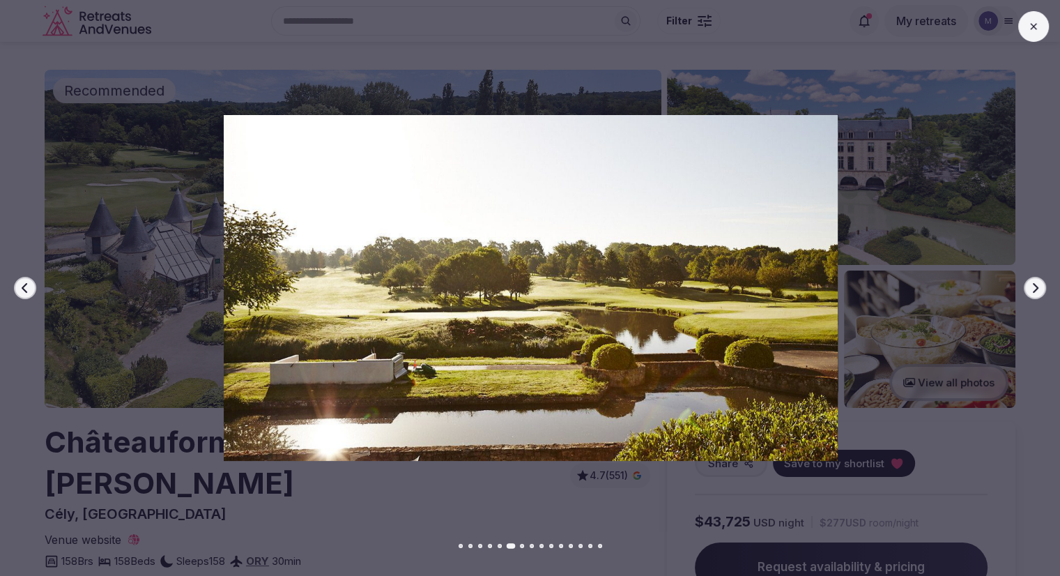
click at [1036, 279] on button "Next slide" at bounding box center [1035, 288] width 22 height 22
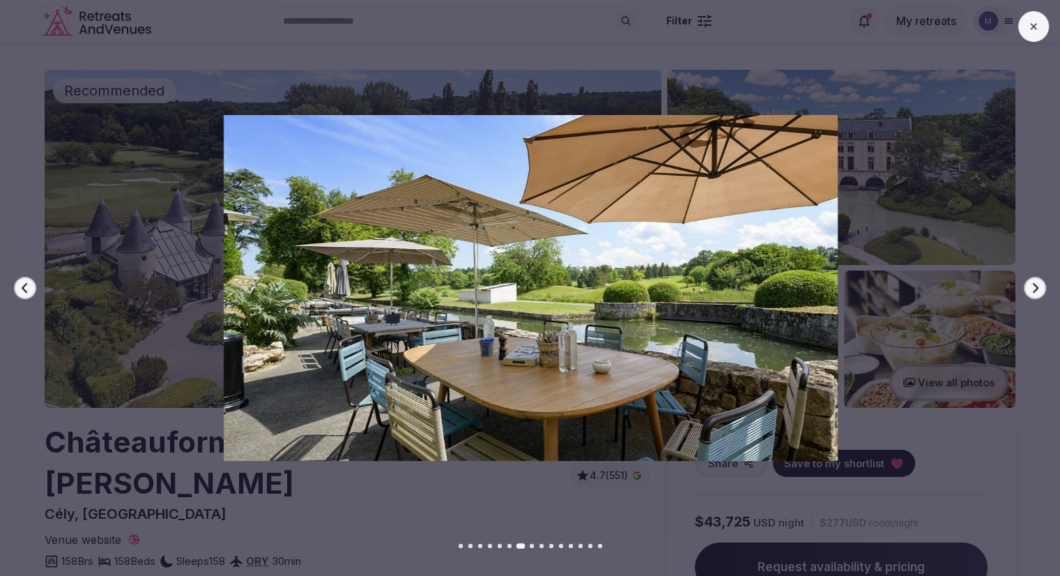
click at [1036, 289] on icon "button" at bounding box center [1036, 288] width 6 height 10
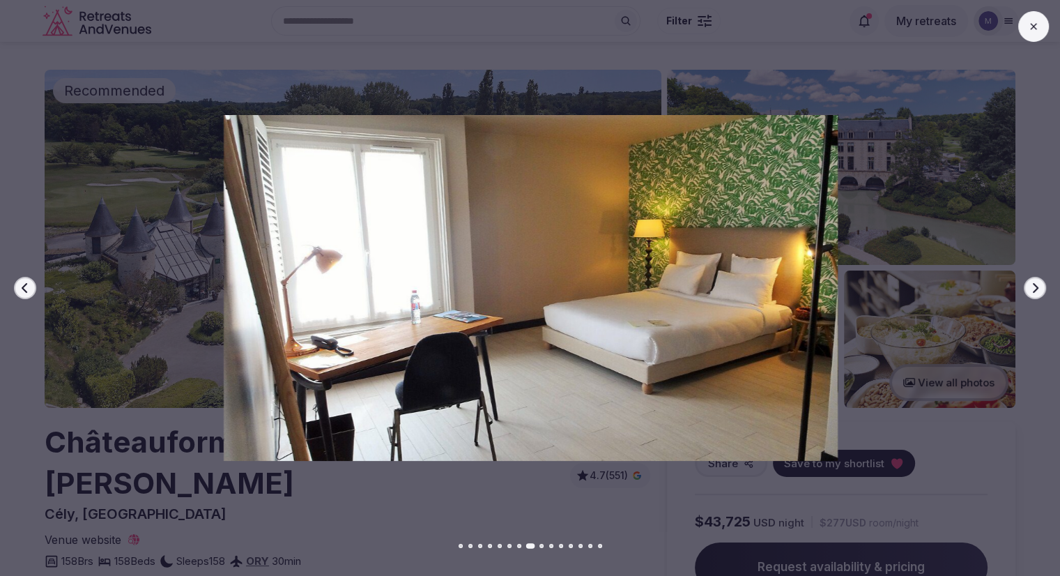
click at [1036, 289] on icon "button" at bounding box center [1036, 288] width 6 height 10
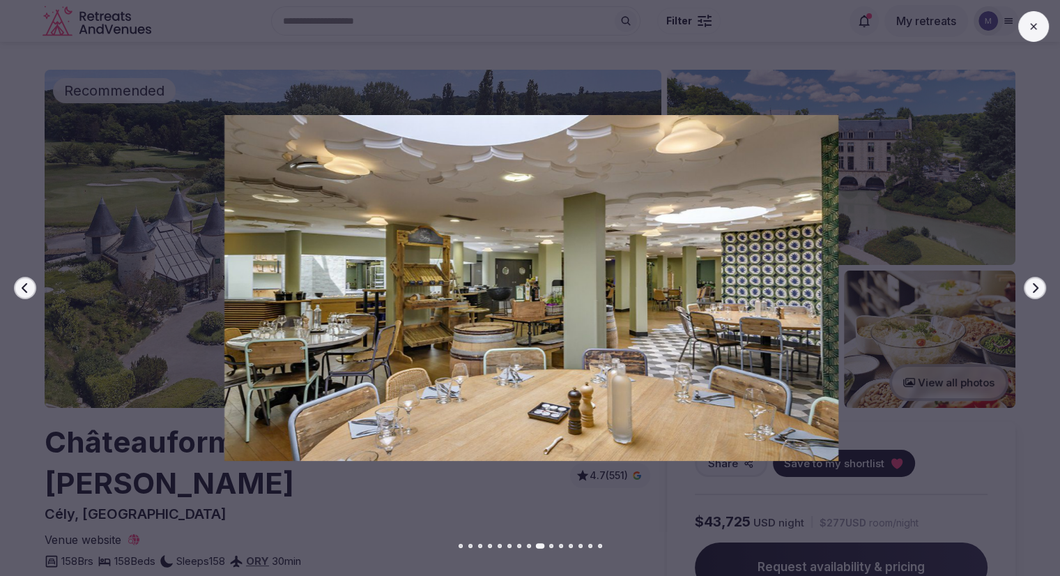
click at [1036, 289] on icon "button" at bounding box center [1036, 288] width 6 height 10
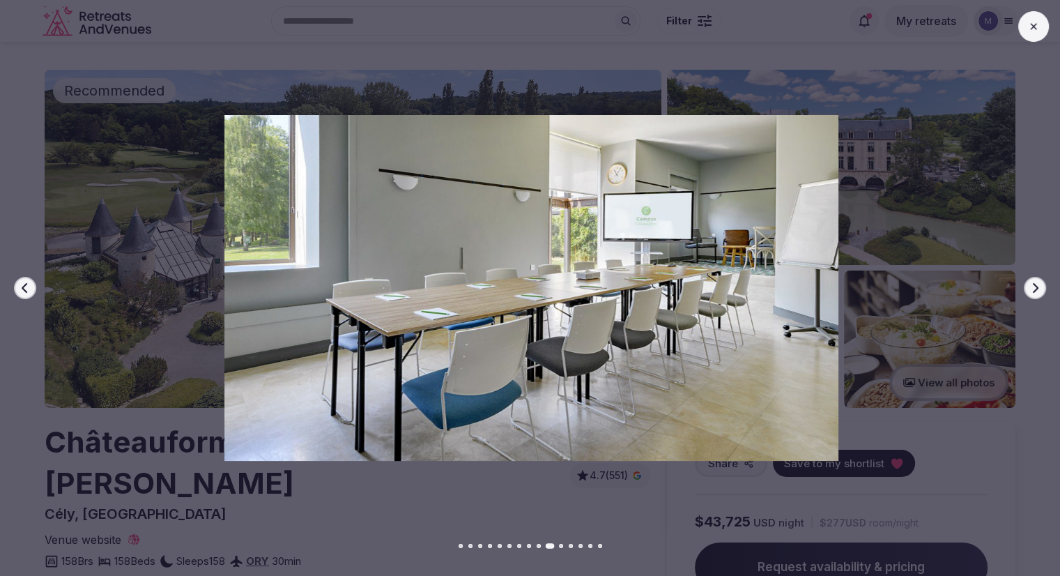
click at [1036, 289] on icon "button" at bounding box center [1036, 288] width 6 height 10
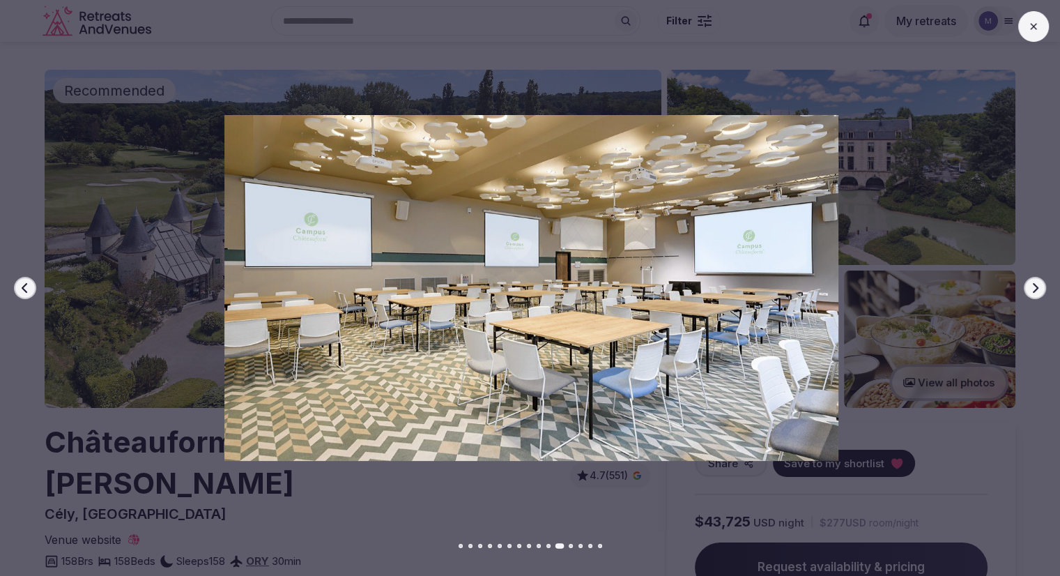
click at [1036, 289] on icon "button" at bounding box center [1036, 288] width 6 height 10
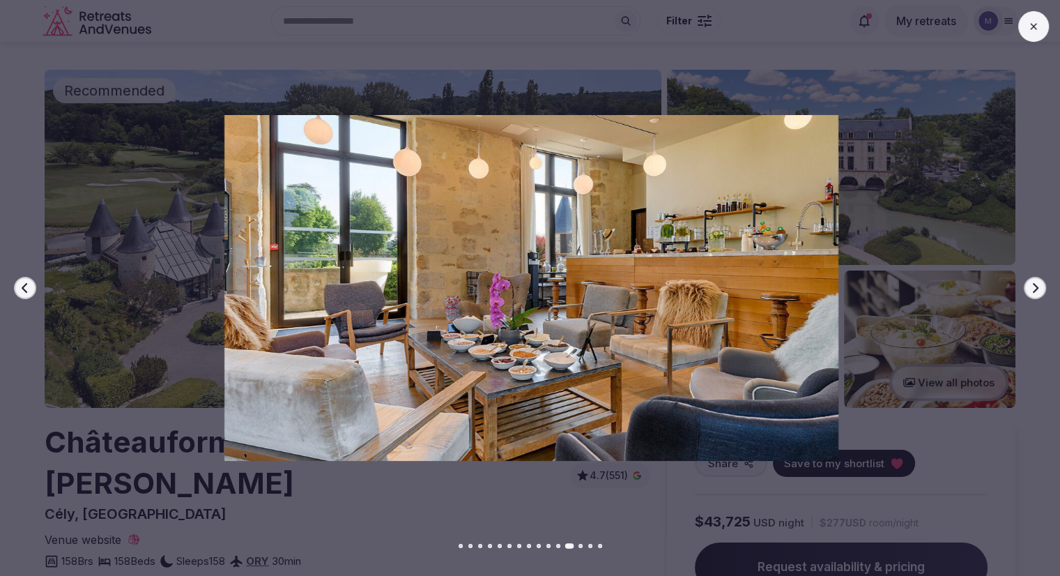
click at [1035, 289] on icon "button" at bounding box center [1036, 288] width 6 height 10
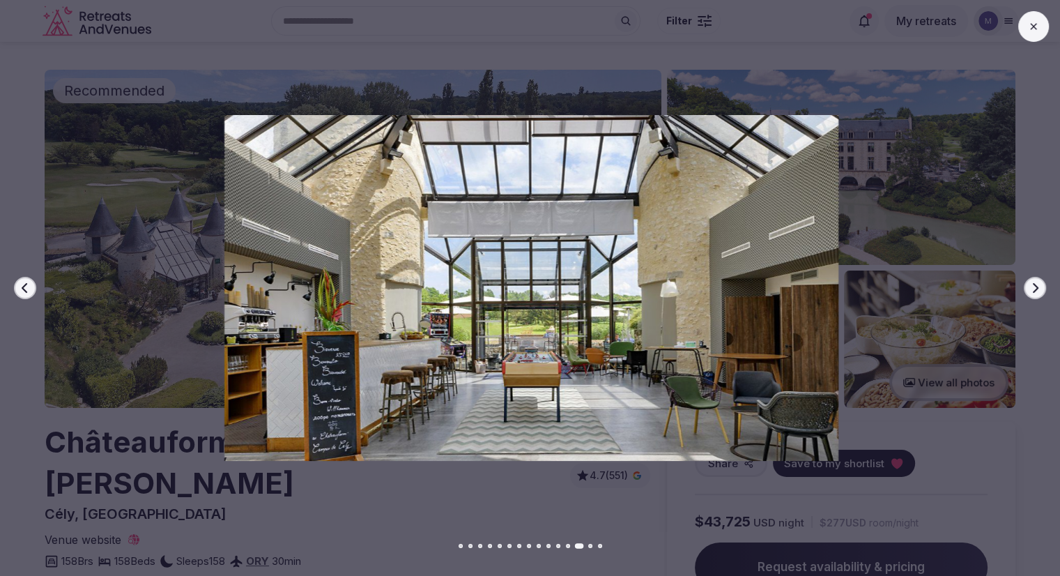
click at [1035, 289] on icon "button" at bounding box center [1036, 288] width 6 height 10
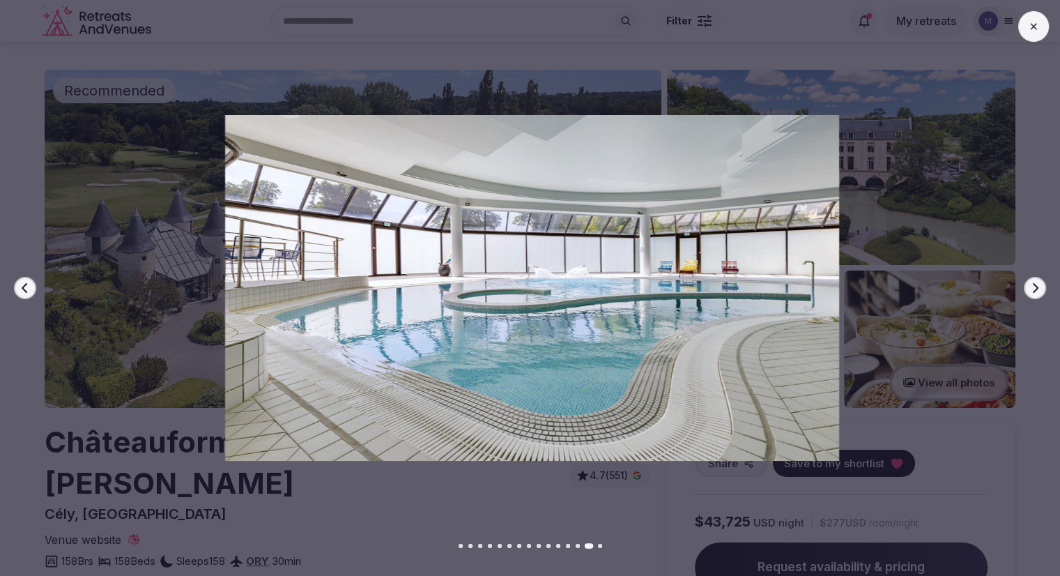
click at [1035, 289] on icon "button" at bounding box center [1036, 288] width 6 height 10
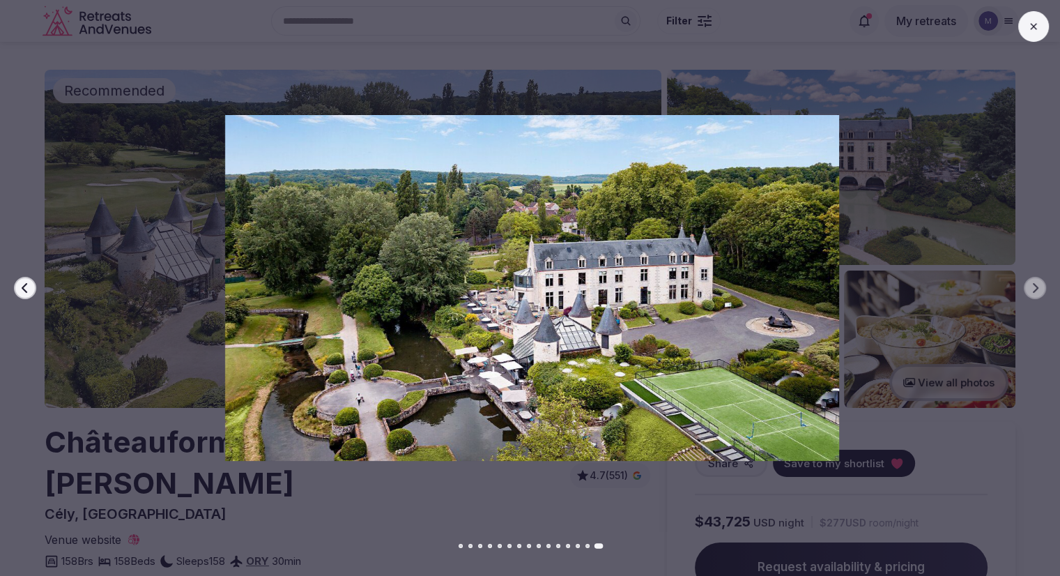
click at [1028, 29] on icon at bounding box center [1033, 26] width 11 height 11
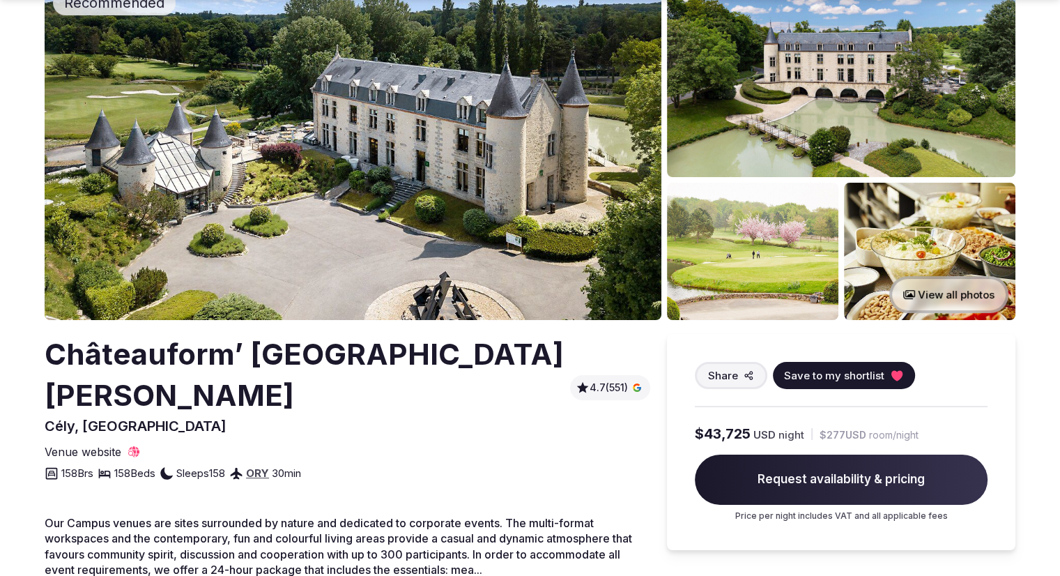
scroll to position [139, 0]
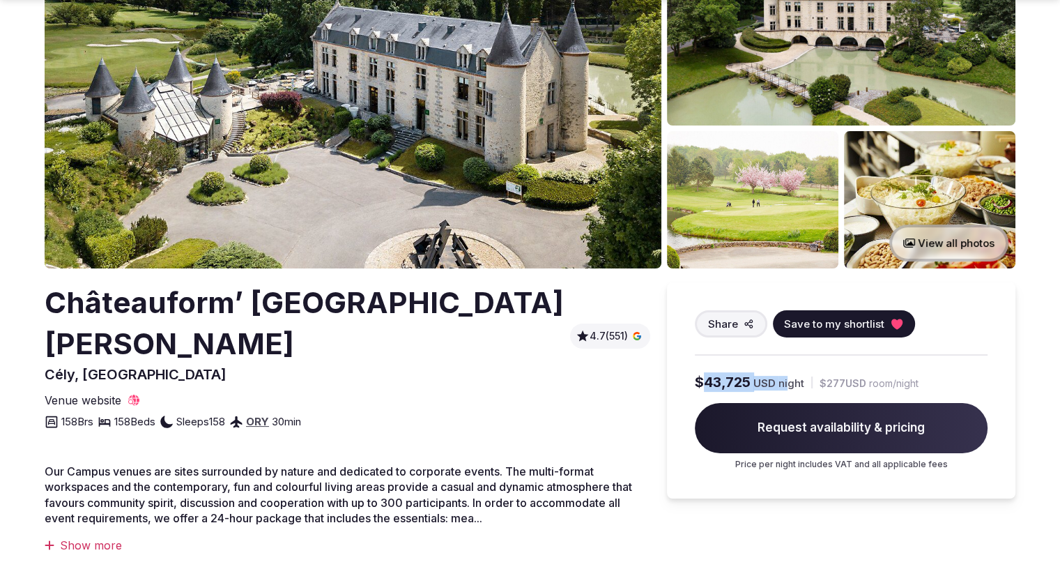
drag, startPoint x: 702, startPoint y: 369, endPoint x: 788, endPoint y: 365, distance: 86.5
click at [788, 365] on div "Share Save to my shortlist $43,725 USD night | $277 USD room/night Request avai…" at bounding box center [841, 390] width 348 height 216
drag, startPoint x: 711, startPoint y: 380, endPoint x: 799, endPoint y: 375, distance: 88.0
click at [799, 375] on div "$43,725 USD night" at bounding box center [749, 382] width 109 height 20
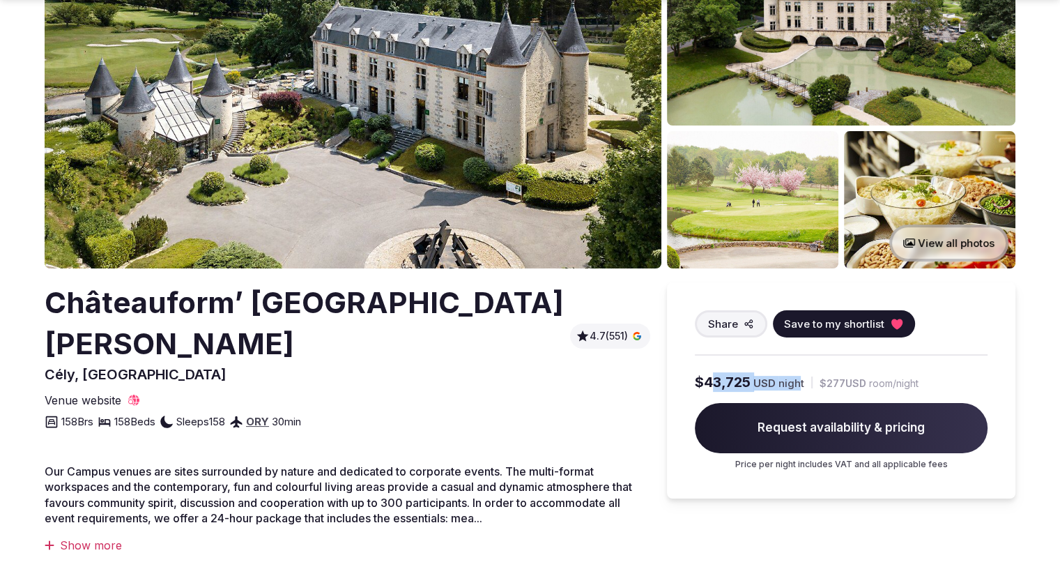
click at [799, 376] on span "night" at bounding box center [792, 383] width 26 height 15
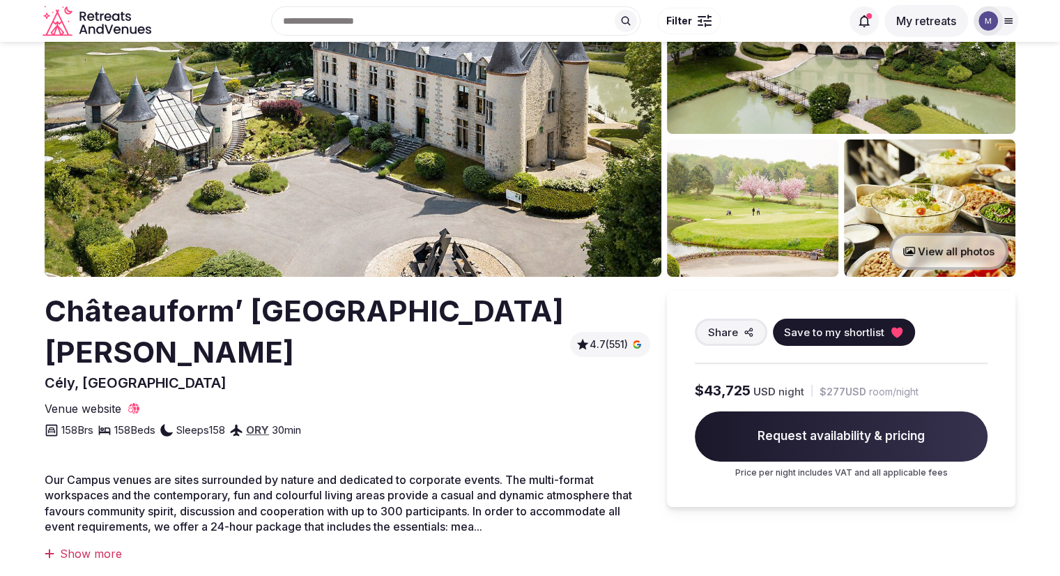
scroll to position [0, 0]
